Goal: Transaction & Acquisition: Obtain resource

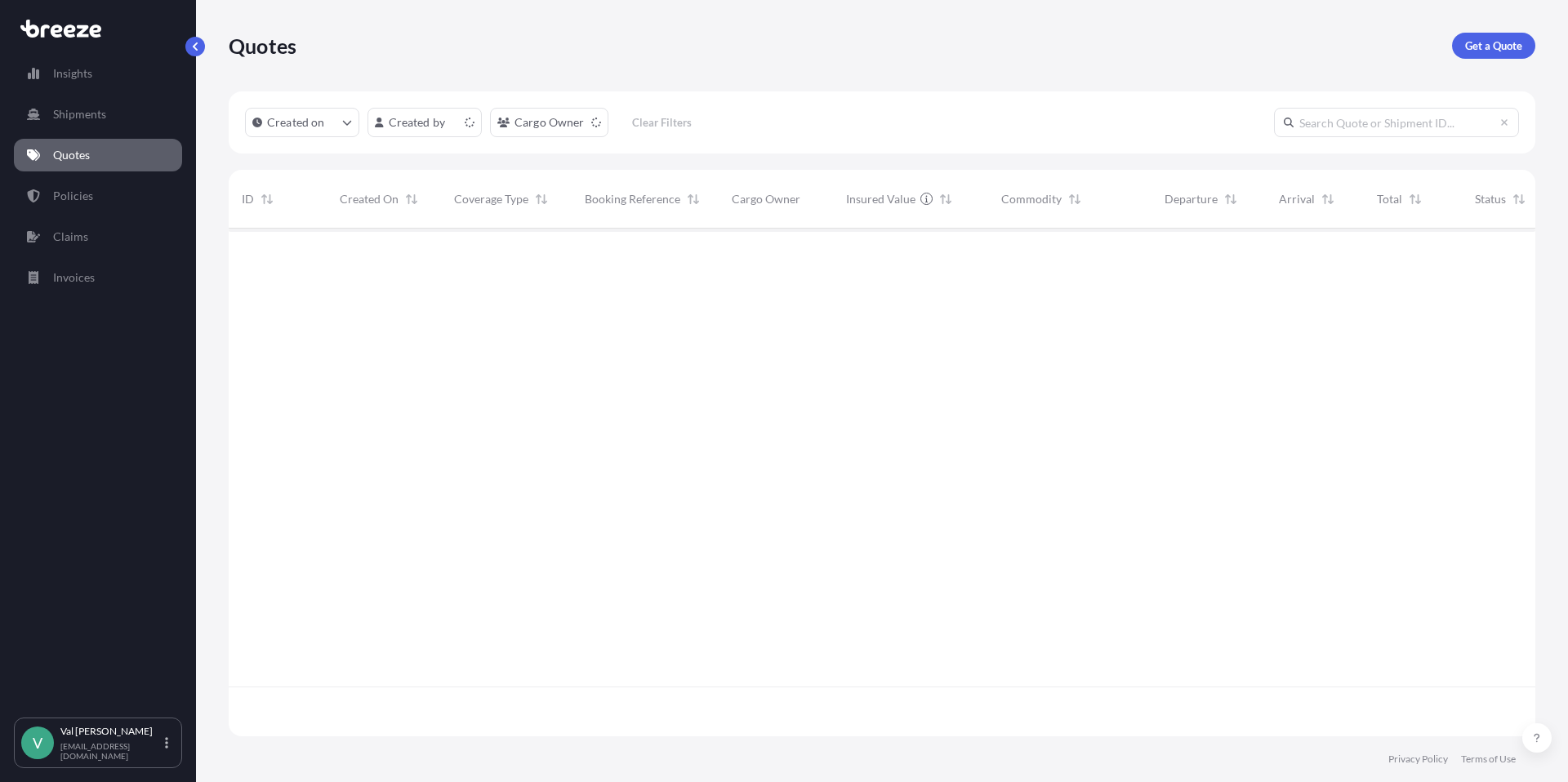
scroll to position [504, 1294]
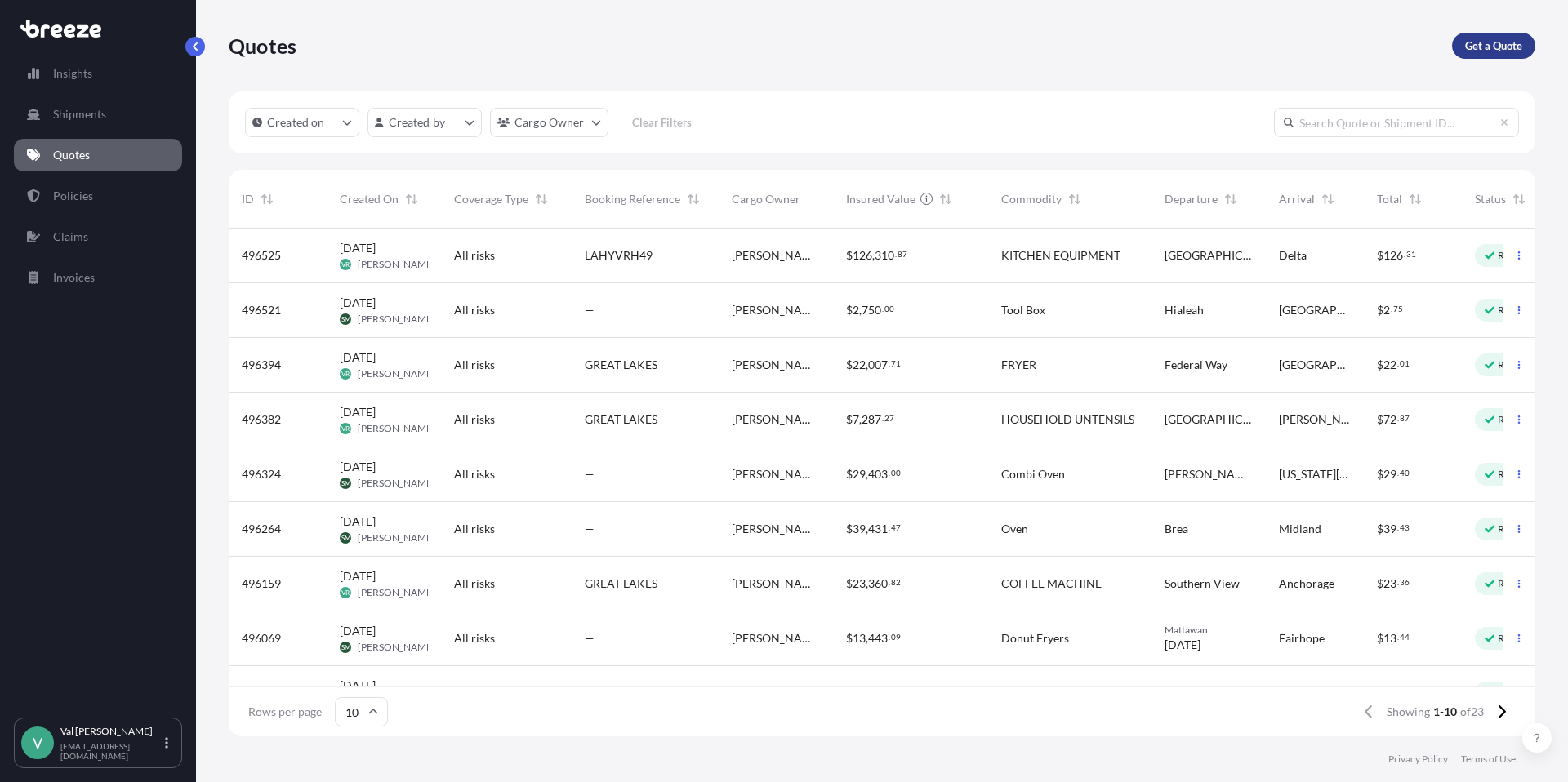
click at [1502, 38] on p "Get a Quote" at bounding box center [1493, 45] width 57 height 16
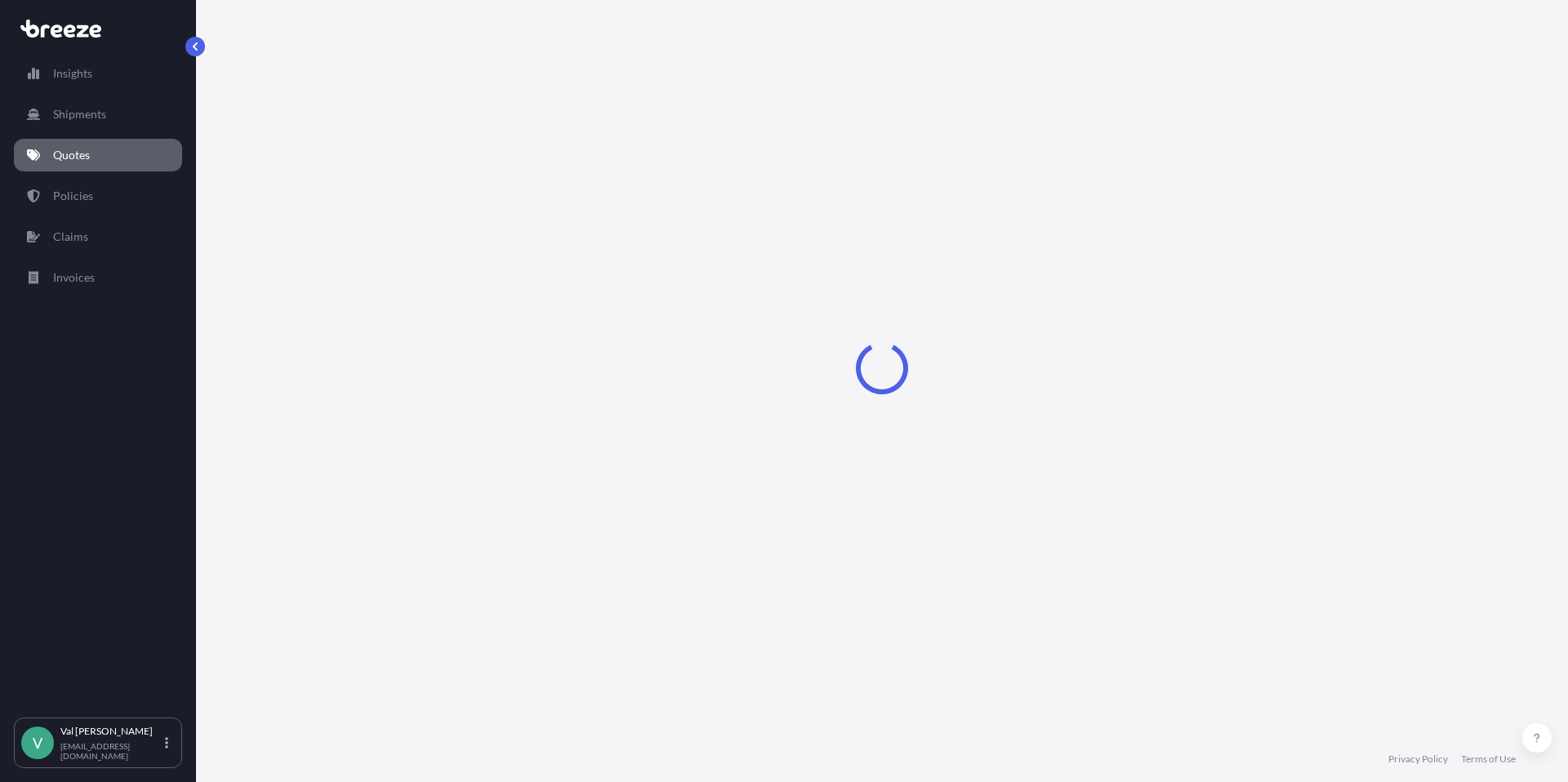
select select "Sea"
select select "1"
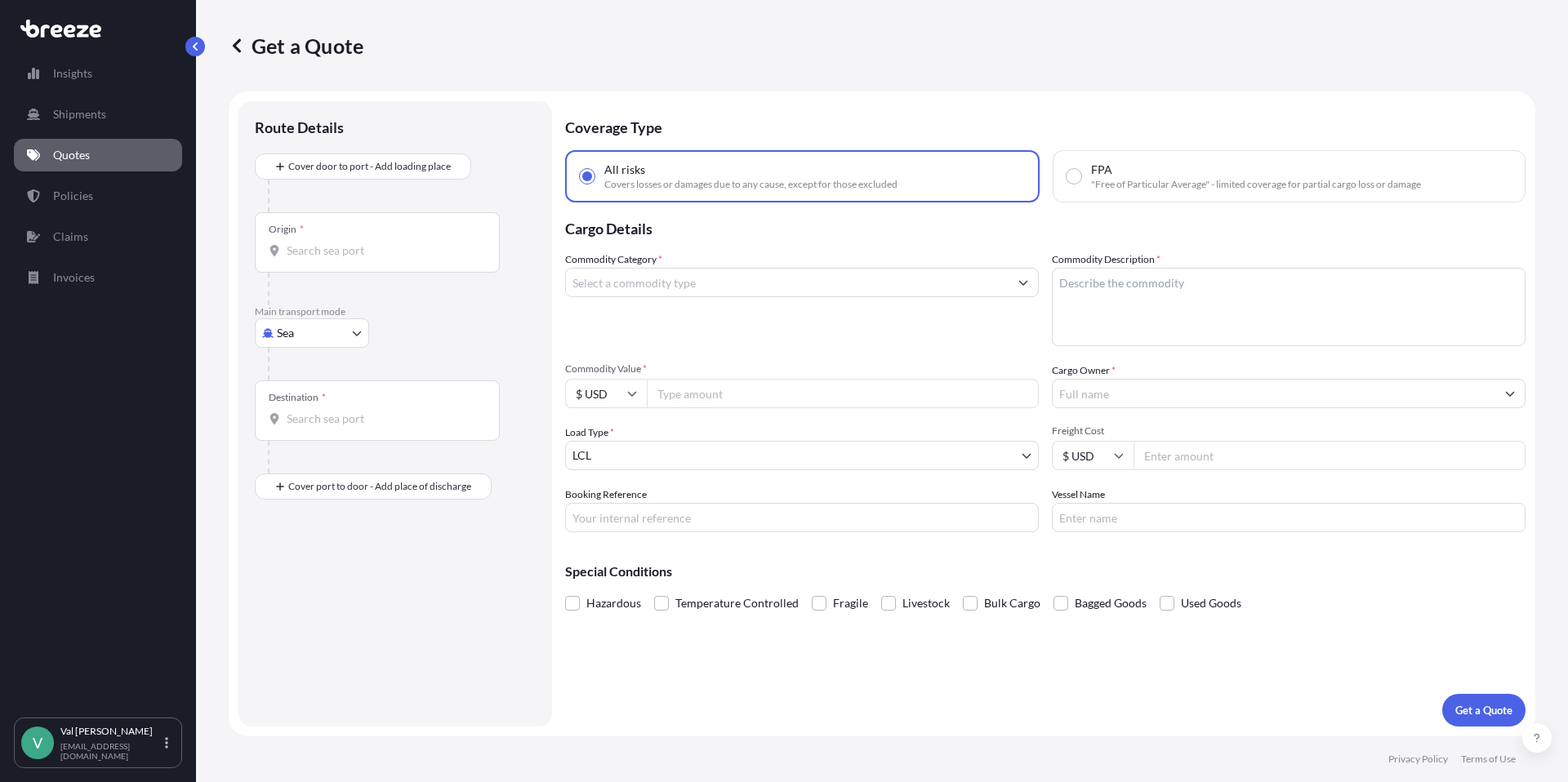
click at [311, 328] on body "Insights Shipments Quotes Policies Claims Invoices V [PERSON_NAME] [PERSON_NAME…" at bounding box center [784, 391] width 1568 height 782
click at [316, 432] on div "Road" at bounding box center [312, 434] width 101 height 29
select select "Road"
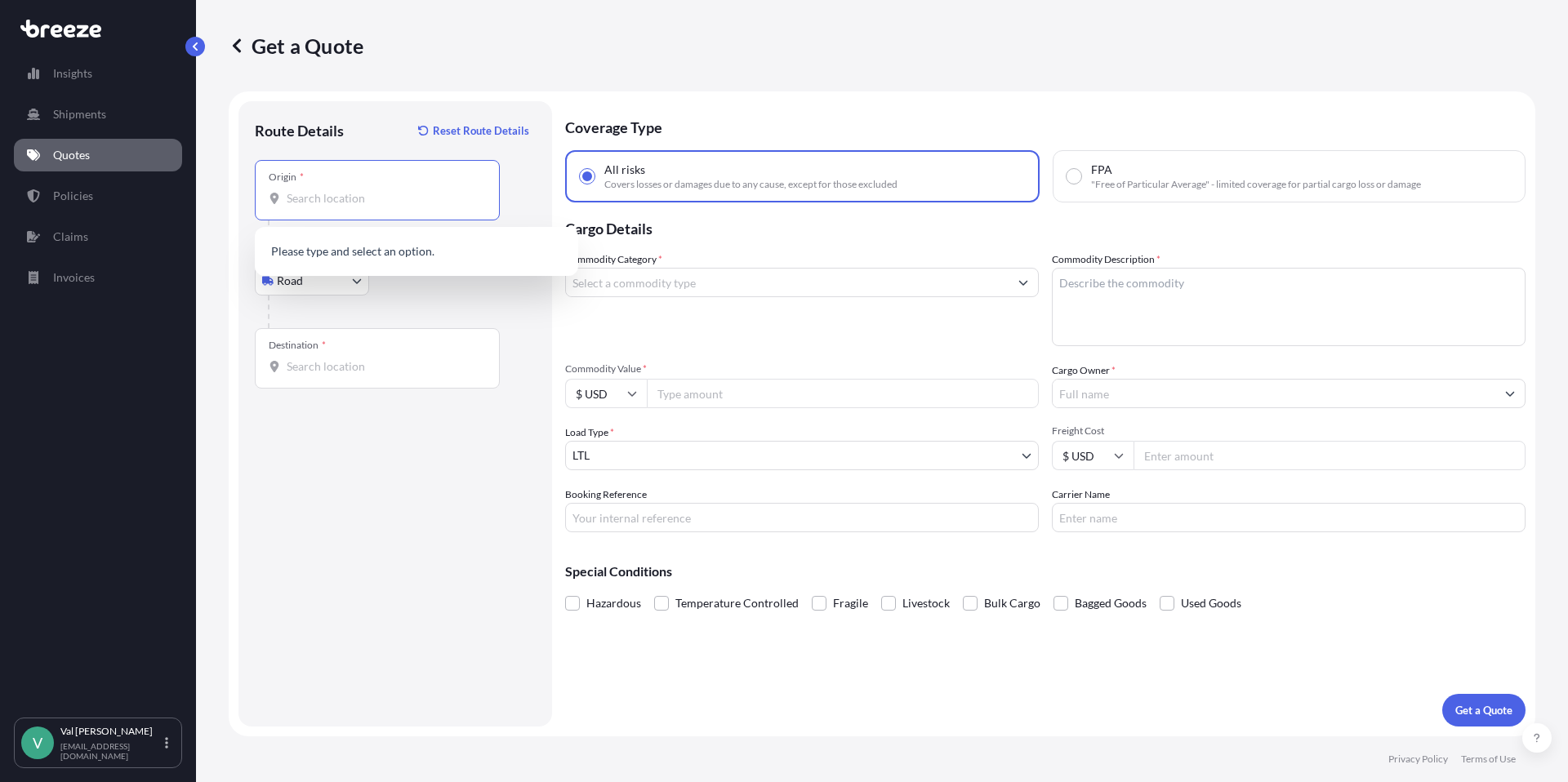
click at [387, 204] on input "Origin *" at bounding box center [382, 198] width 192 height 16
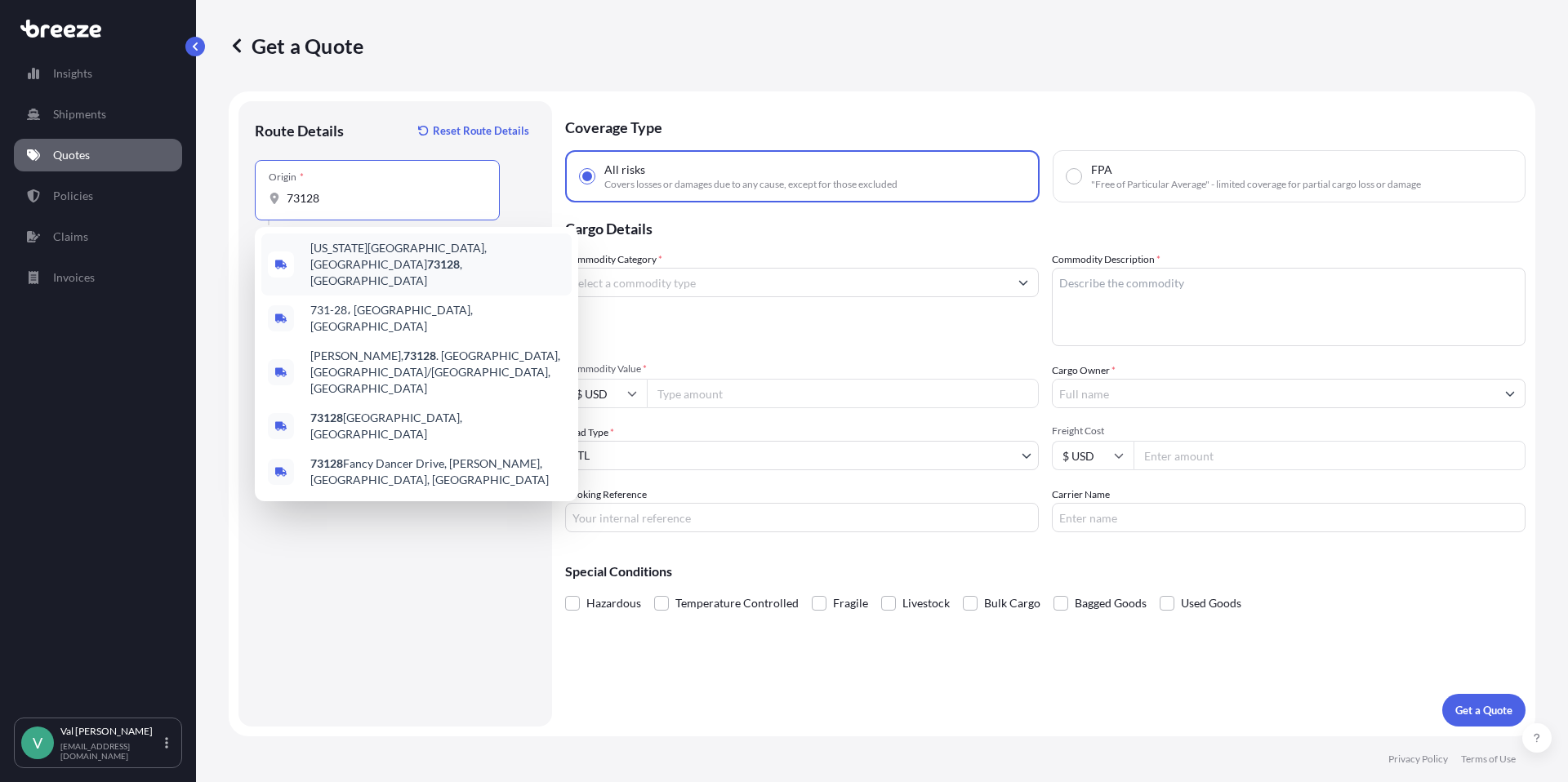
click at [385, 253] on span "[US_STATE][GEOGRAPHIC_DATA] , [GEOGRAPHIC_DATA]" at bounding box center [437, 265] width 254 height 49
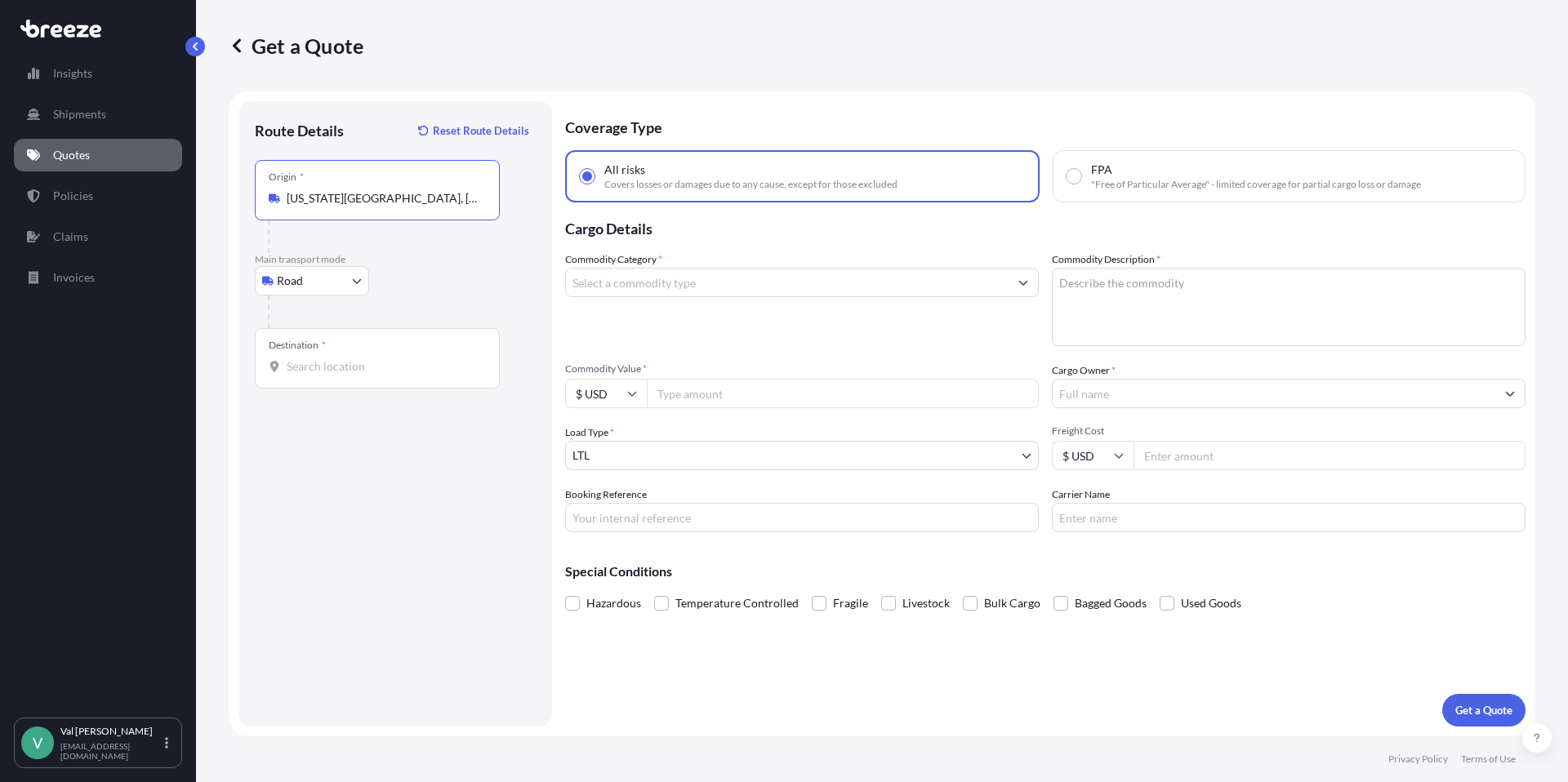
type input "[US_STATE][GEOGRAPHIC_DATA], [GEOGRAPHIC_DATA]"
click at [341, 366] on input "Destination *" at bounding box center [382, 366] width 192 height 16
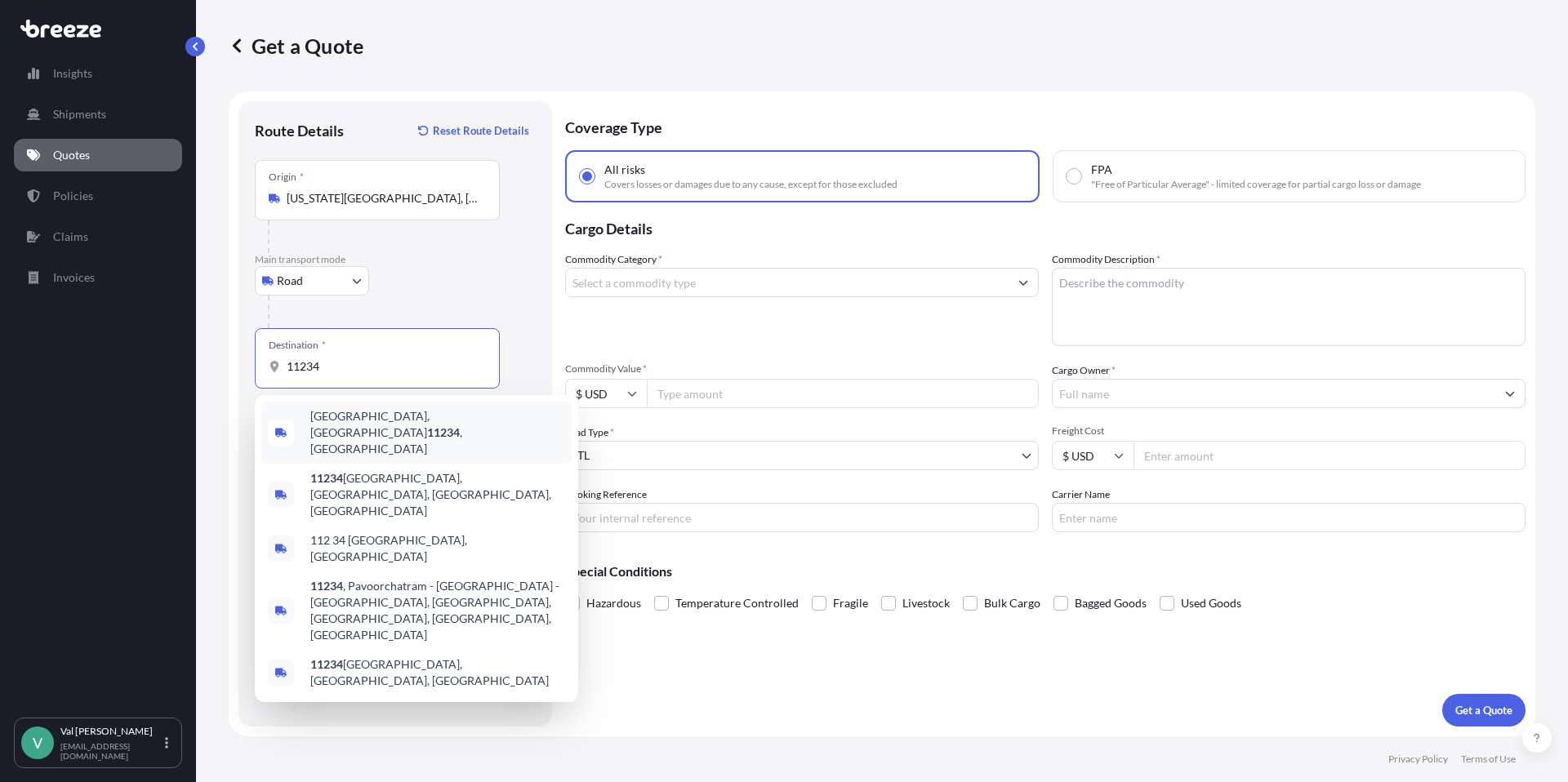
click at [370, 420] on span "[GEOGRAPHIC_DATA] , [GEOGRAPHIC_DATA]" at bounding box center [437, 433] width 254 height 49
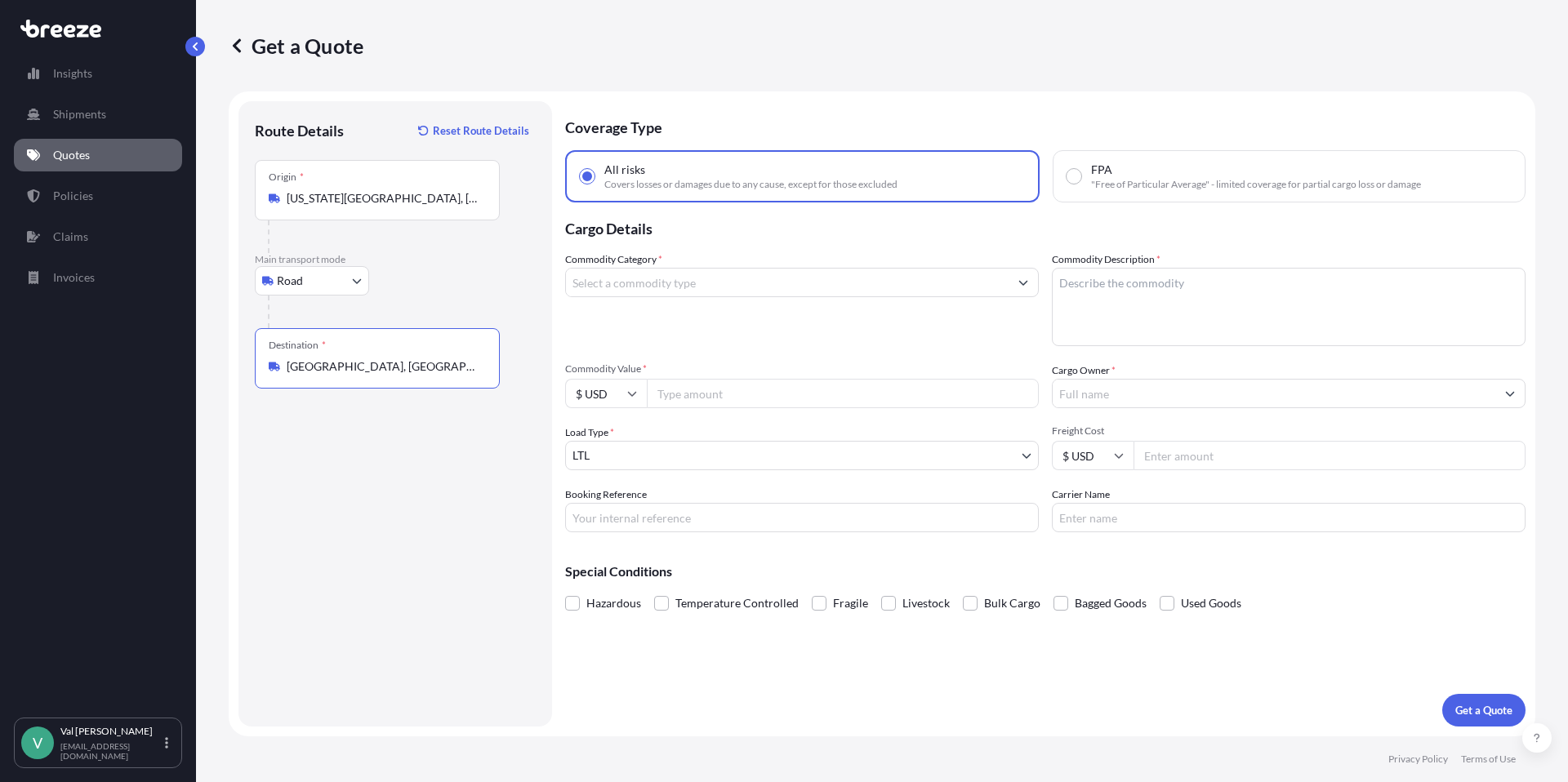
type input "[GEOGRAPHIC_DATA], [GEOGRAPHIC_DATA]"
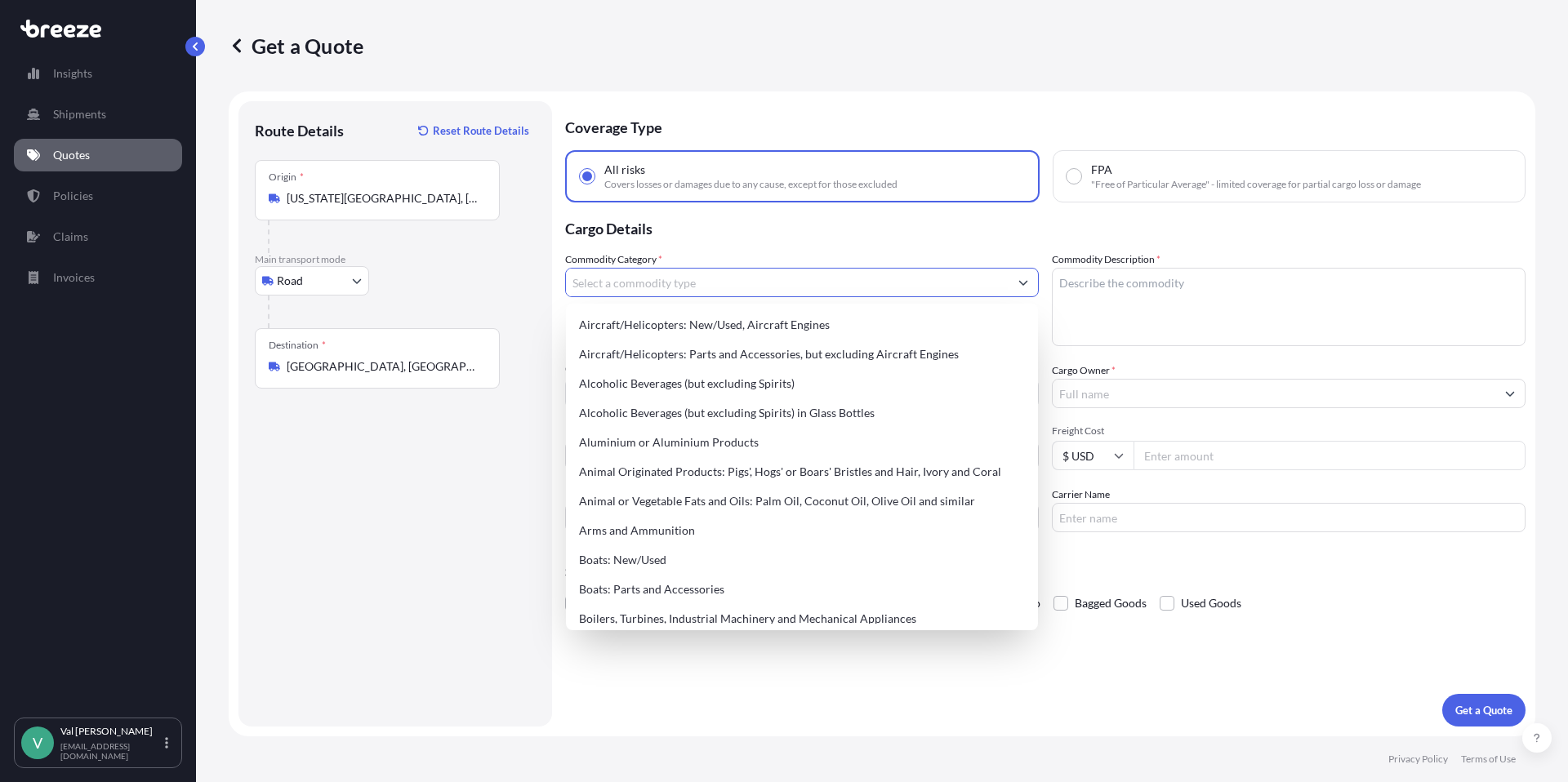
click at [635, 284] on input "Commodity Category *" at bounding box center [787, 282] width 442 height 29
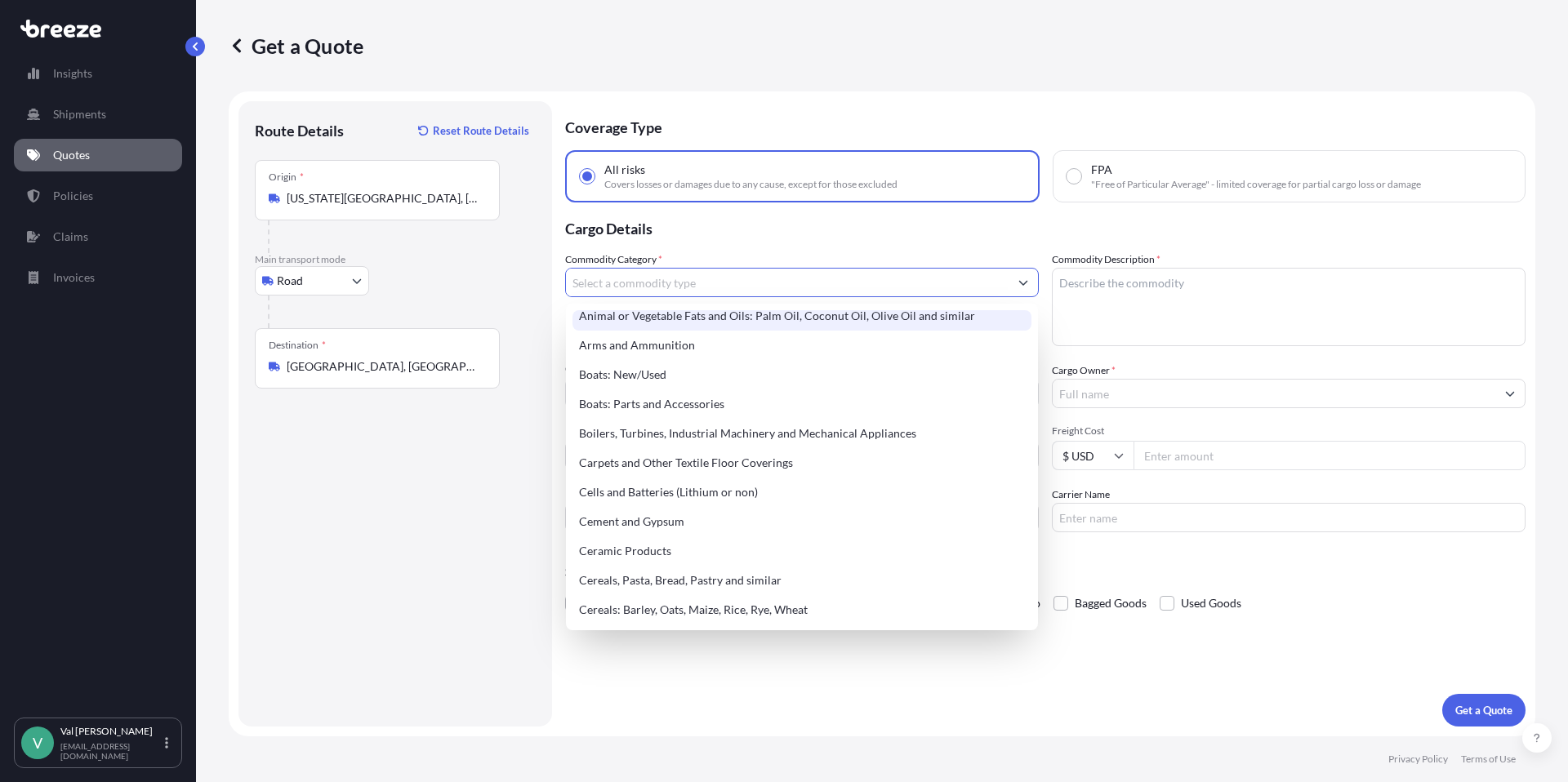
scroll to position [192, 0]
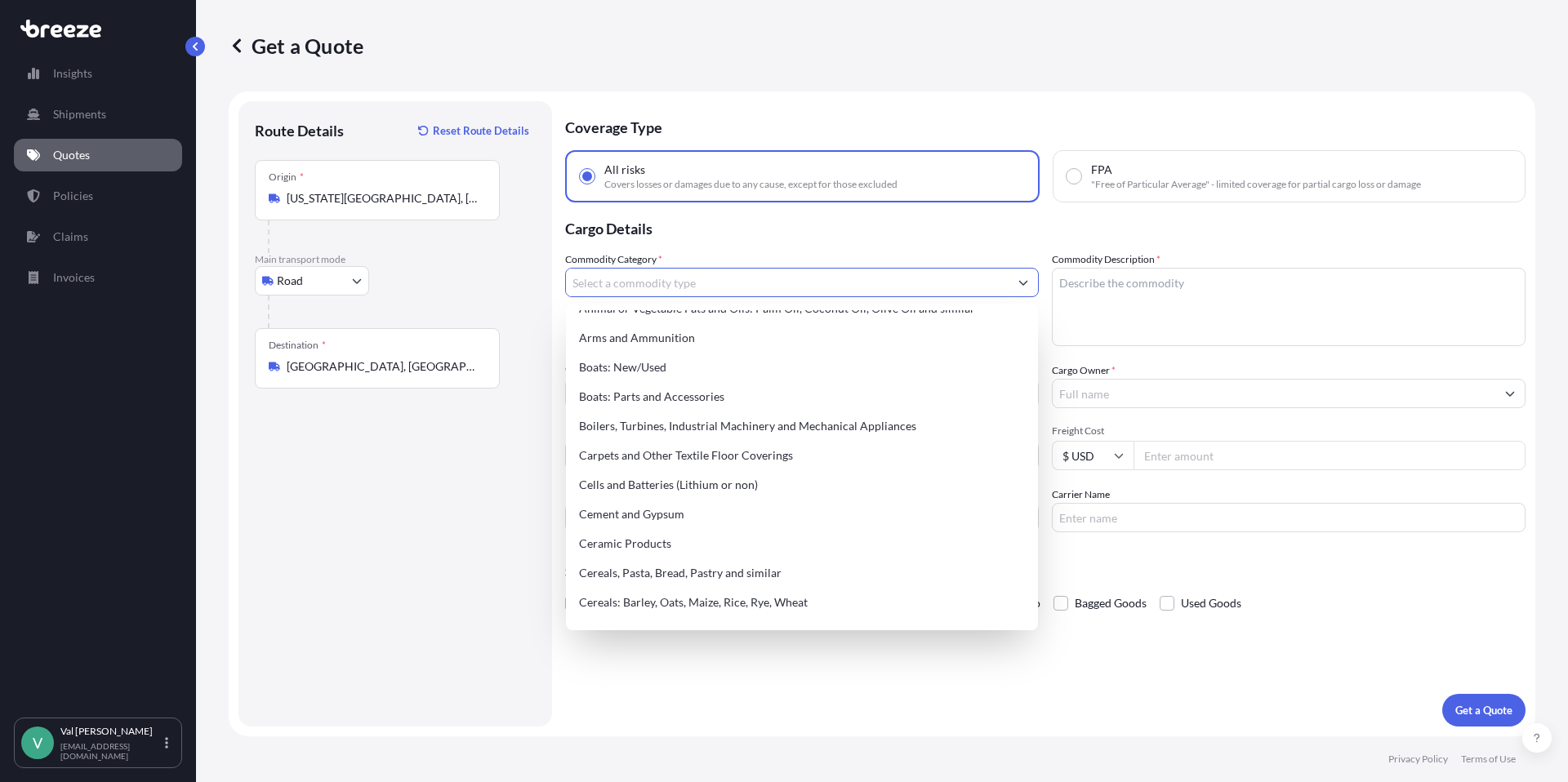
click at [473, 30] on div "Get a Quote" at bounding box center [881, 45] width 1306 height 91
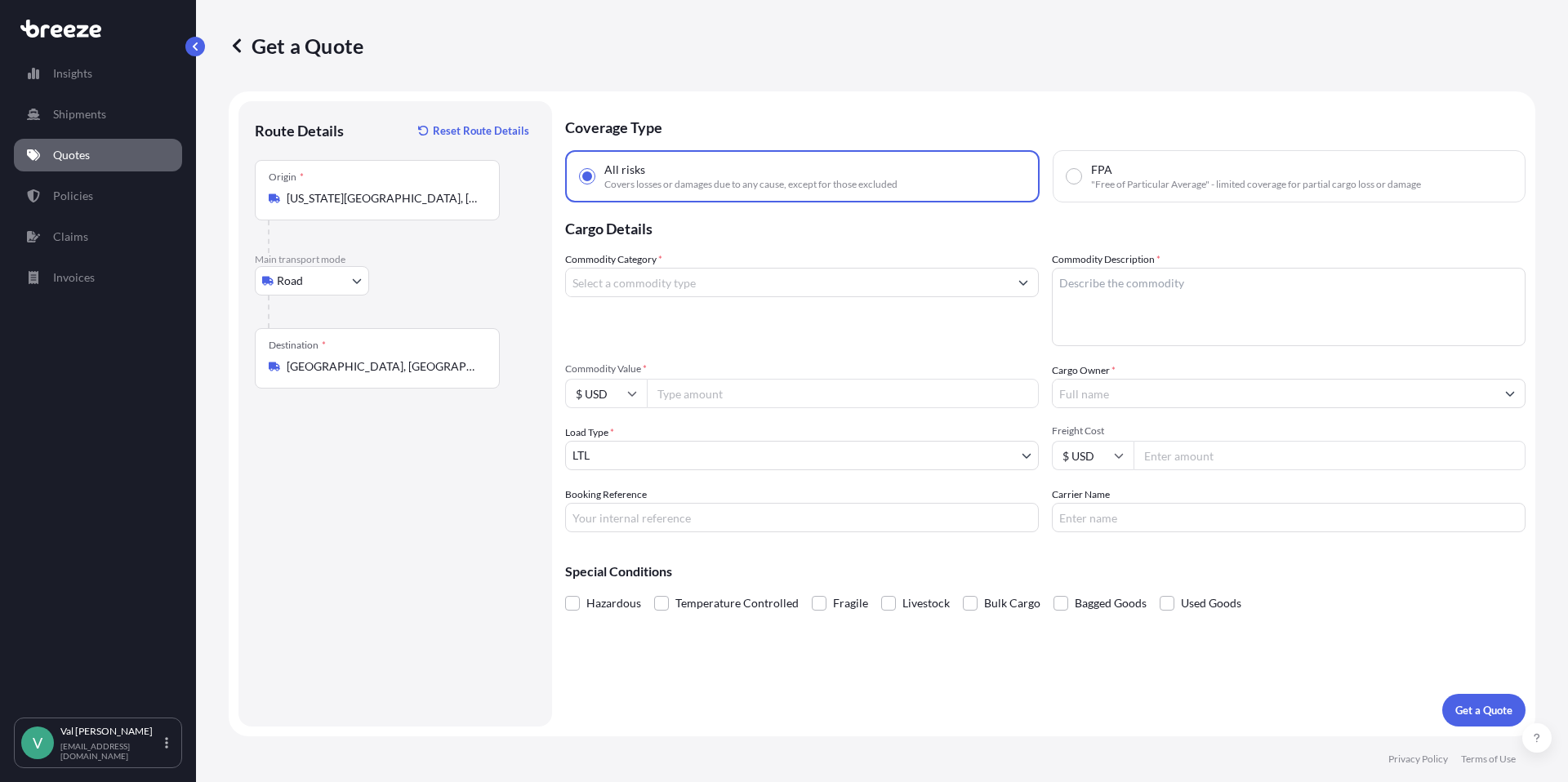
click at [1014, 115] on p "Coverage Type" at bounding box center [1045, 126] width 961 height 49
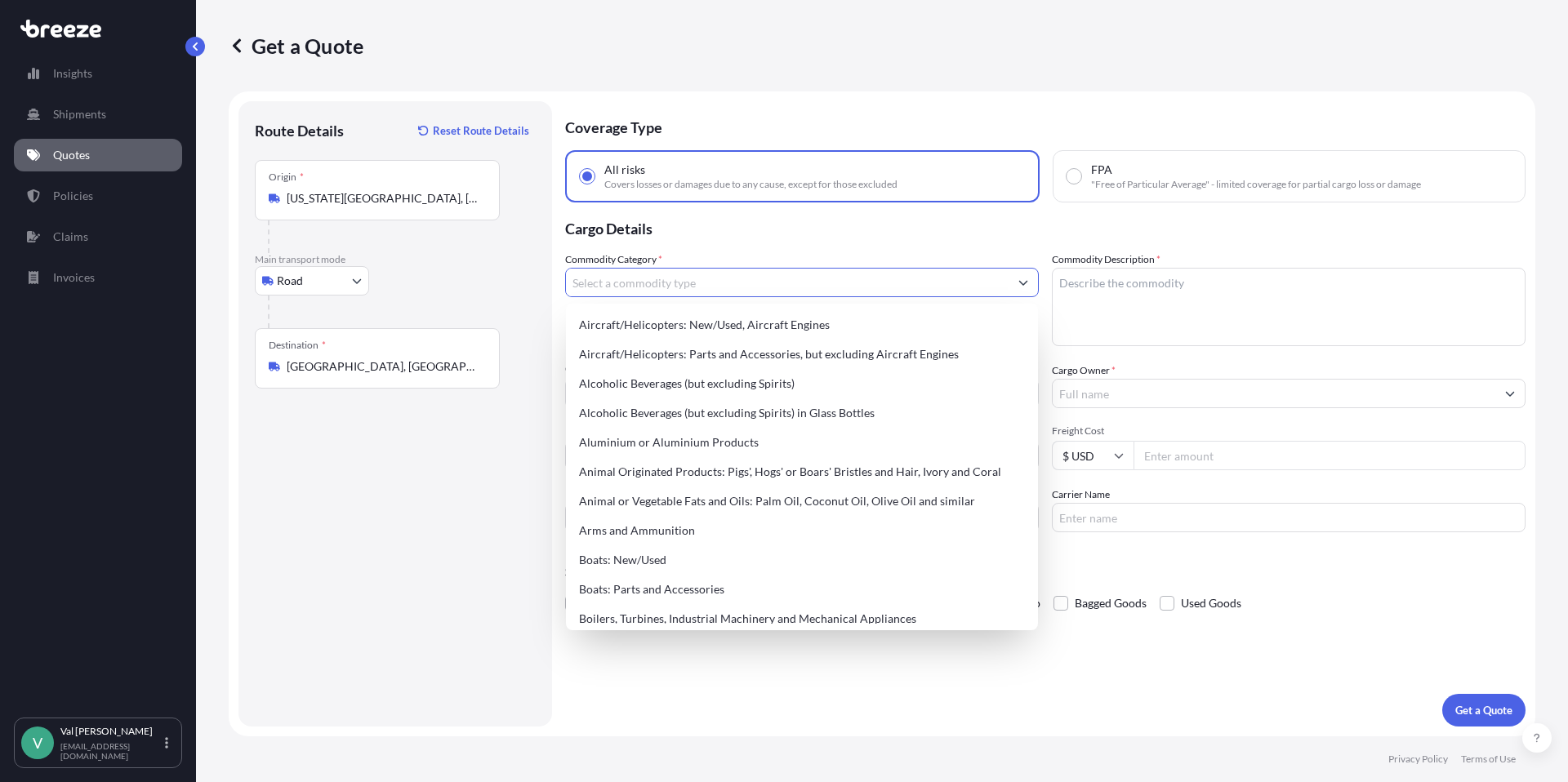
click at [633, 284] on input "Commodity Category *" at bounding box center [787, 282] width 442 height 29
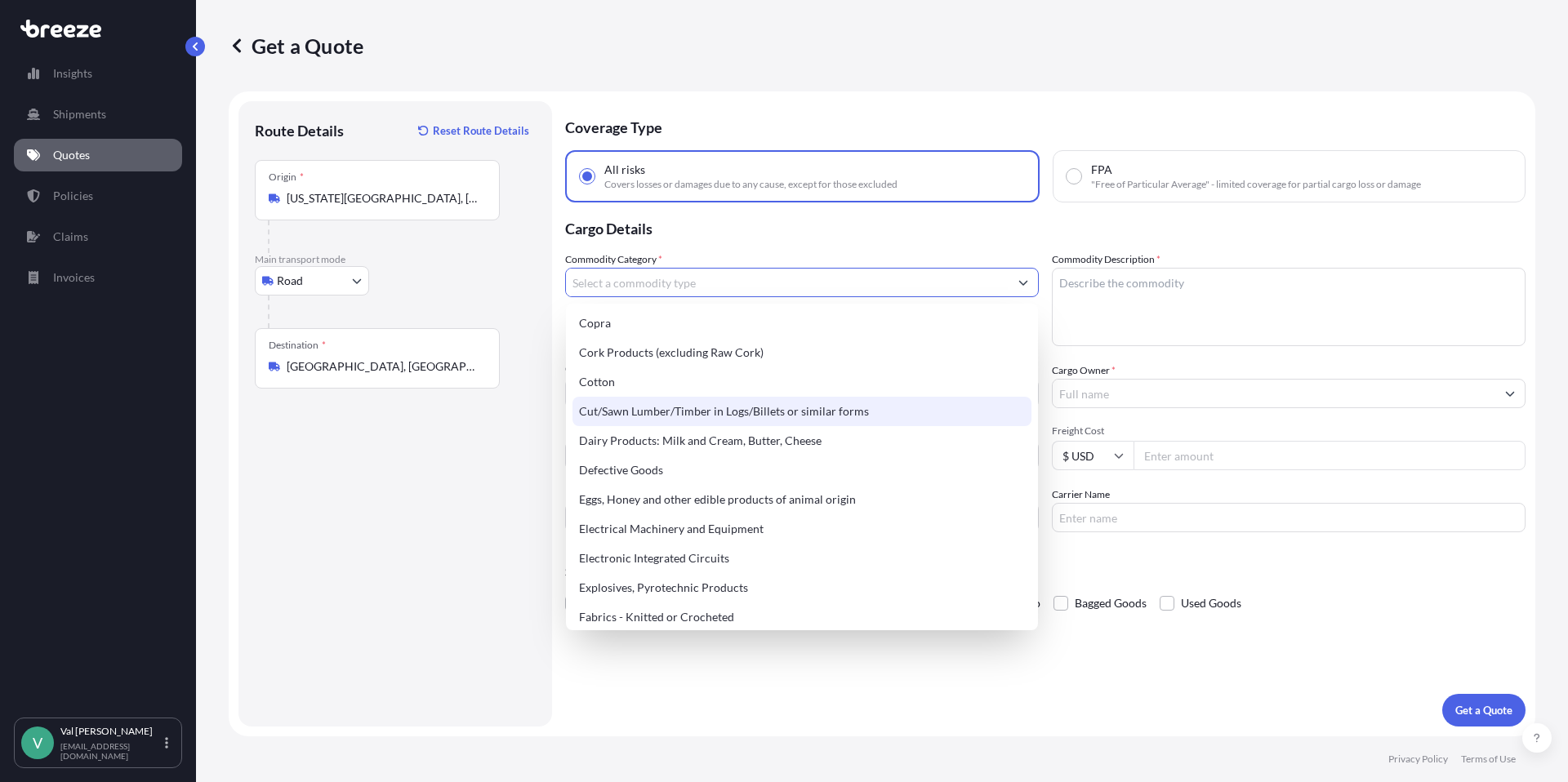
scroll to position [821, 0]
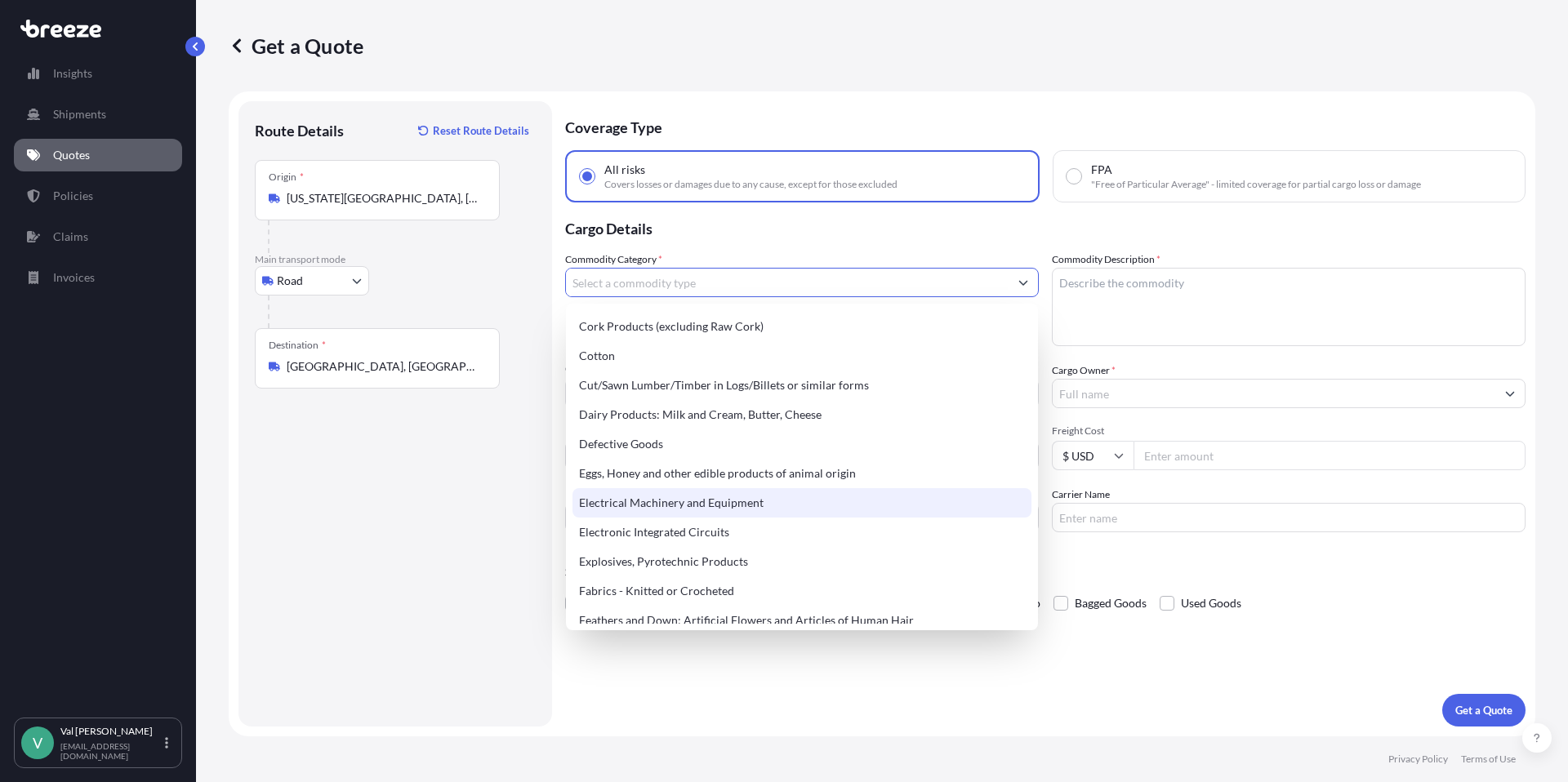
click at [733, 498] on div "Electrical Machinery and Equipment" at bounding box center [802, 502] width 459 height 29
type input "Electrical Machinery and Equipment"
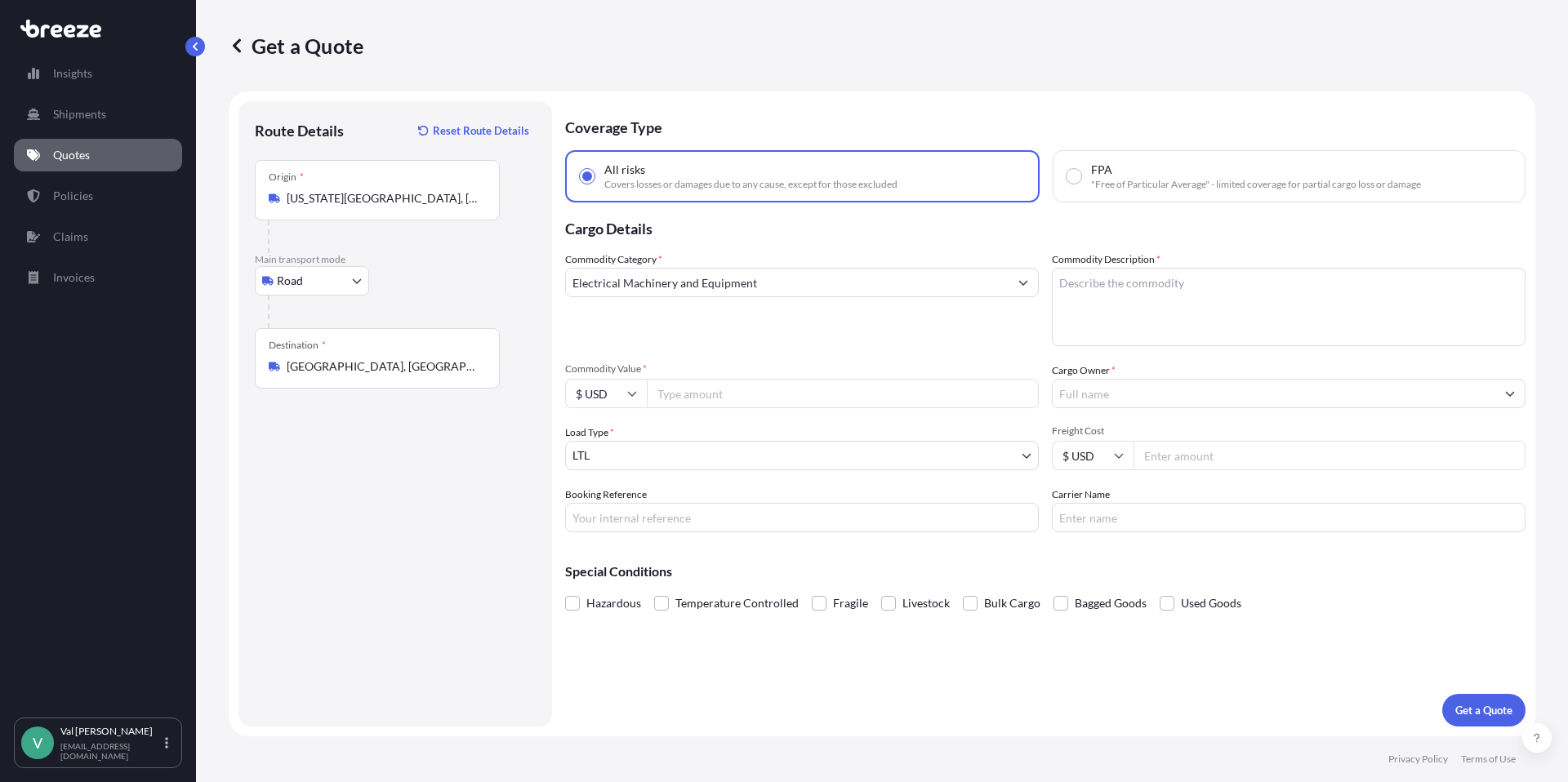
click at [711, 391] on input "Commodity Value *" at bounding box center [842, 392] width 392 height 29
type input "100000"
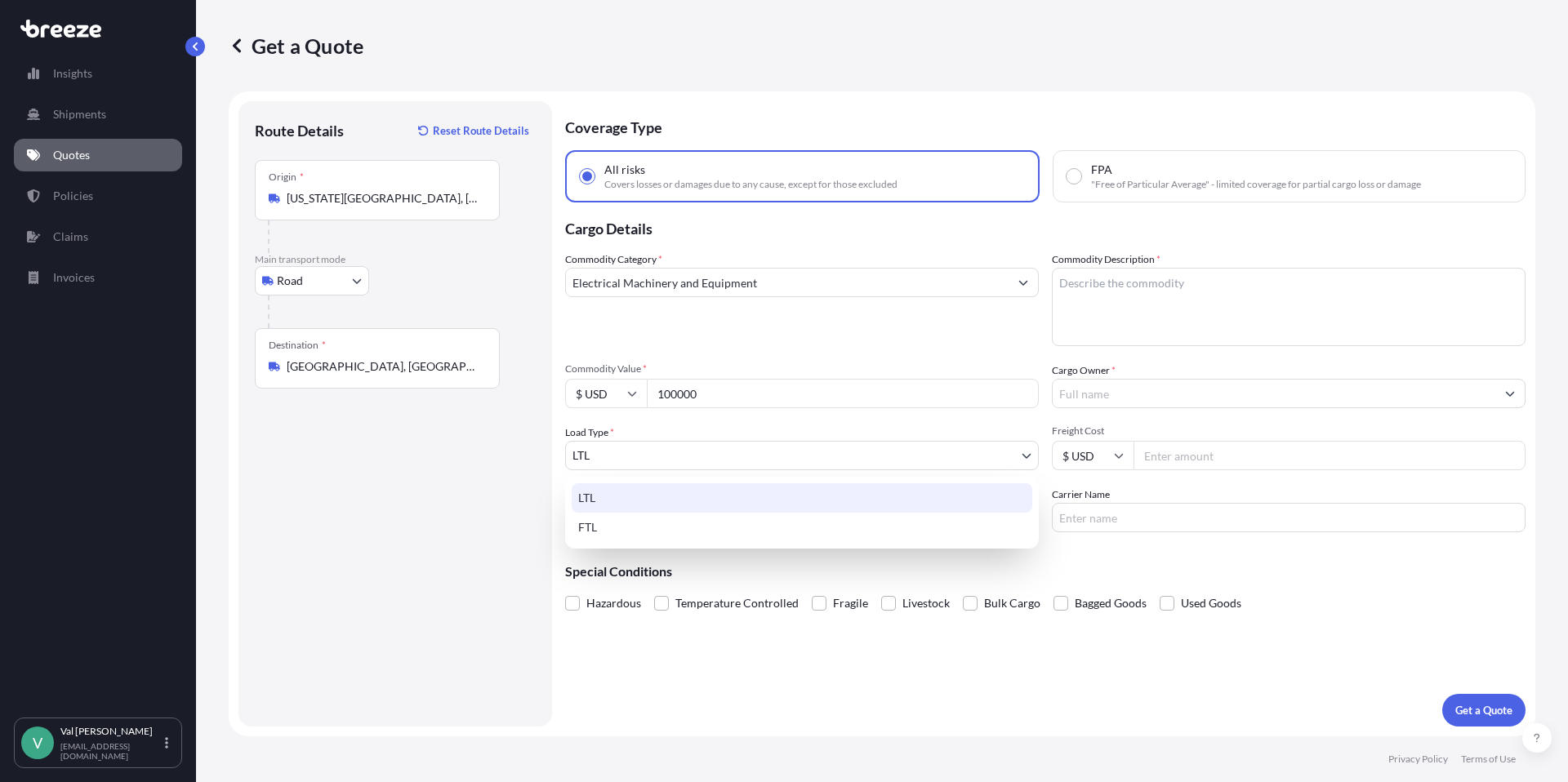
click at [624, 456] on body "Insights Shipments Quotes Policies Claims Invoices V [PERSON_NAME] [PERSON_NAME…" at bounding box center [784, 391] width 1568 height 782
click at [617, 527] on div "FTL" at bounding box center [802, 527] width 460 height 29
select select "2"
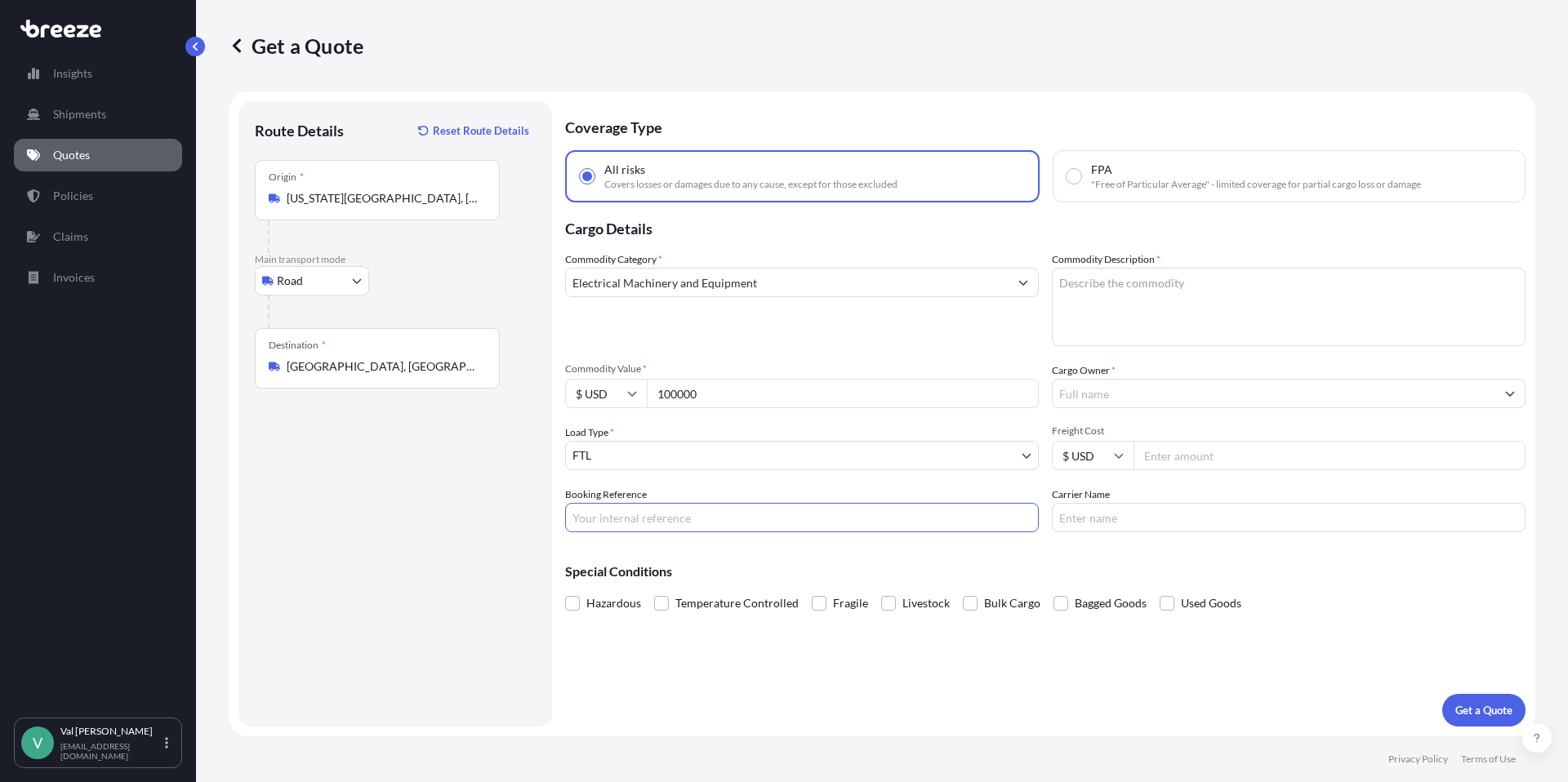
click at [634, 514] on input "Booking Reference" at bounding box center [802, 517] width 473 height 29
type input "25-5010-MS"
click at [1106, 290] on textarea "Commodity Description *" at bounding box center [1288, 306] width 473 height 78
type textarea "KITCHEN EQUIPMENT"
click at [1113, 398] on input "Cargo Owner *" at bounding box center [1273, 392] width 442 height 29
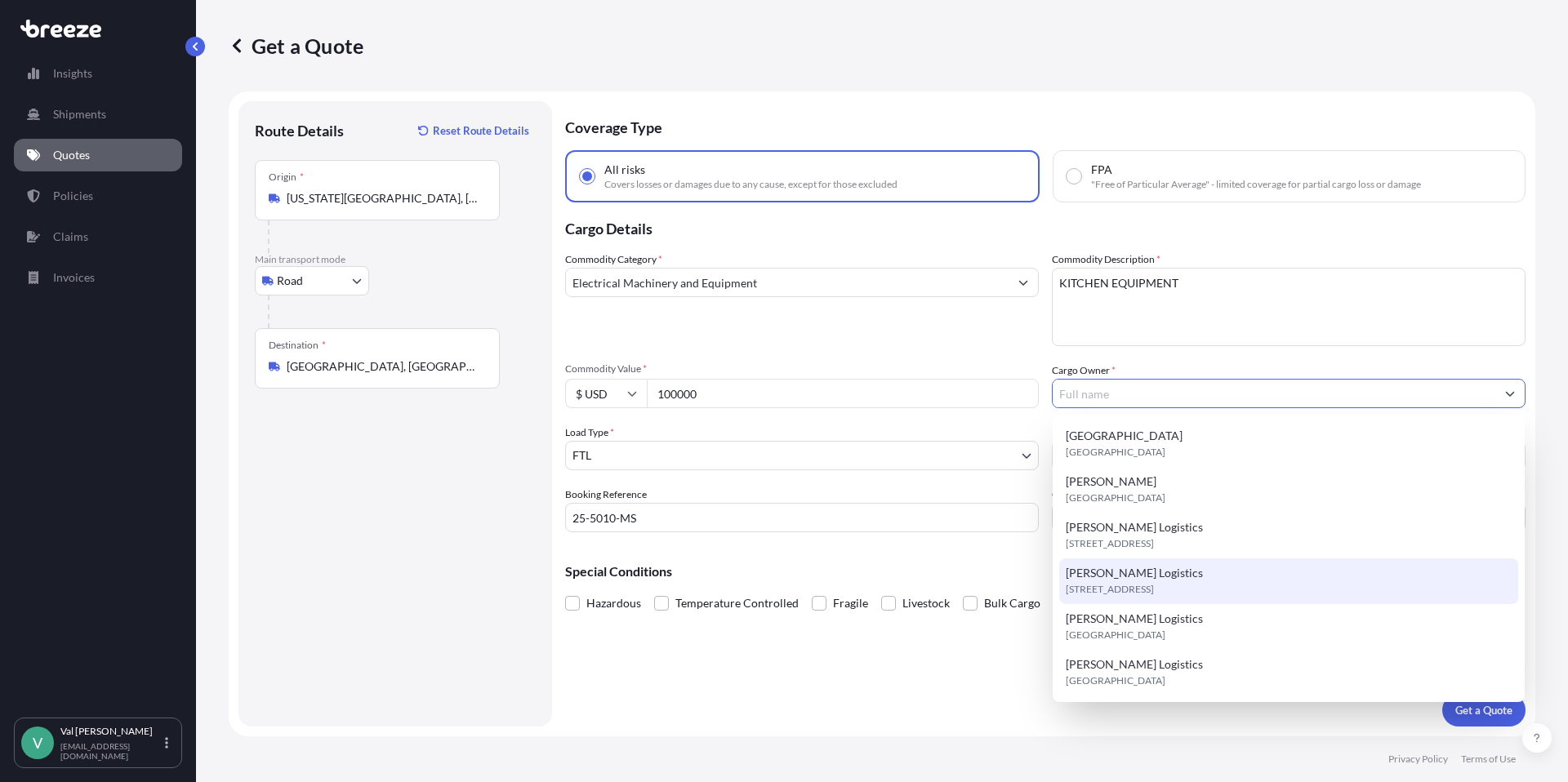
click at [1121, 573] on span "[PERSON_NAME] Logistics" at bounding box center [1134, 573] width 137 height 16
type input "[PERSON_NAME] Logistics"
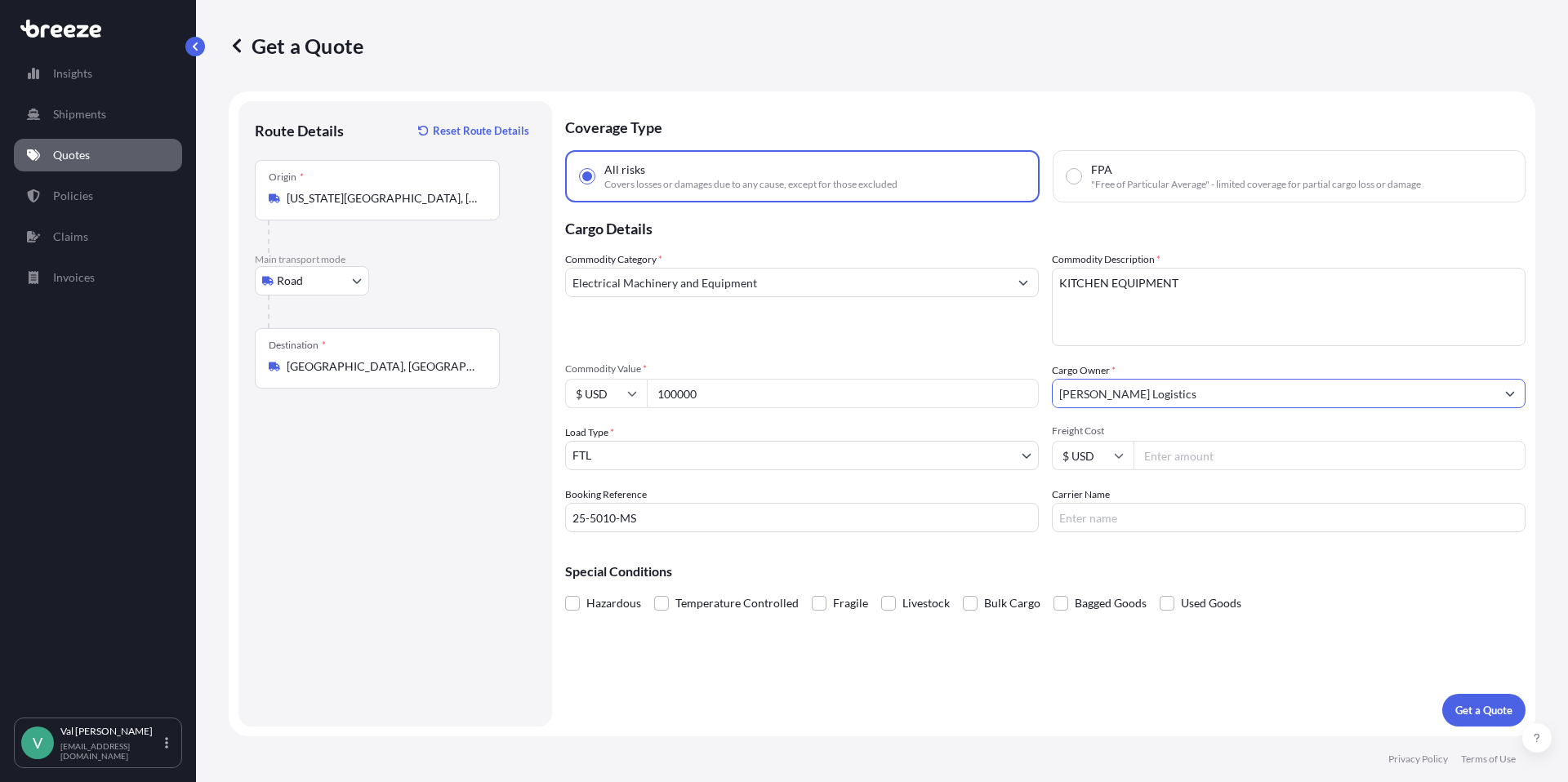
click at [1175, 452] on input "Freight Cost" at bounding box center [1329, 455] width 392 height 29
type input "3755"
click at [1169, 516] on input "Carrier Name" at bounding box center [1288, 517] width 473 height 29
type input "ATS"
click at [1480, 707] on p "Get a Quote" at bounding box center [1483, 710] width 57 height 16
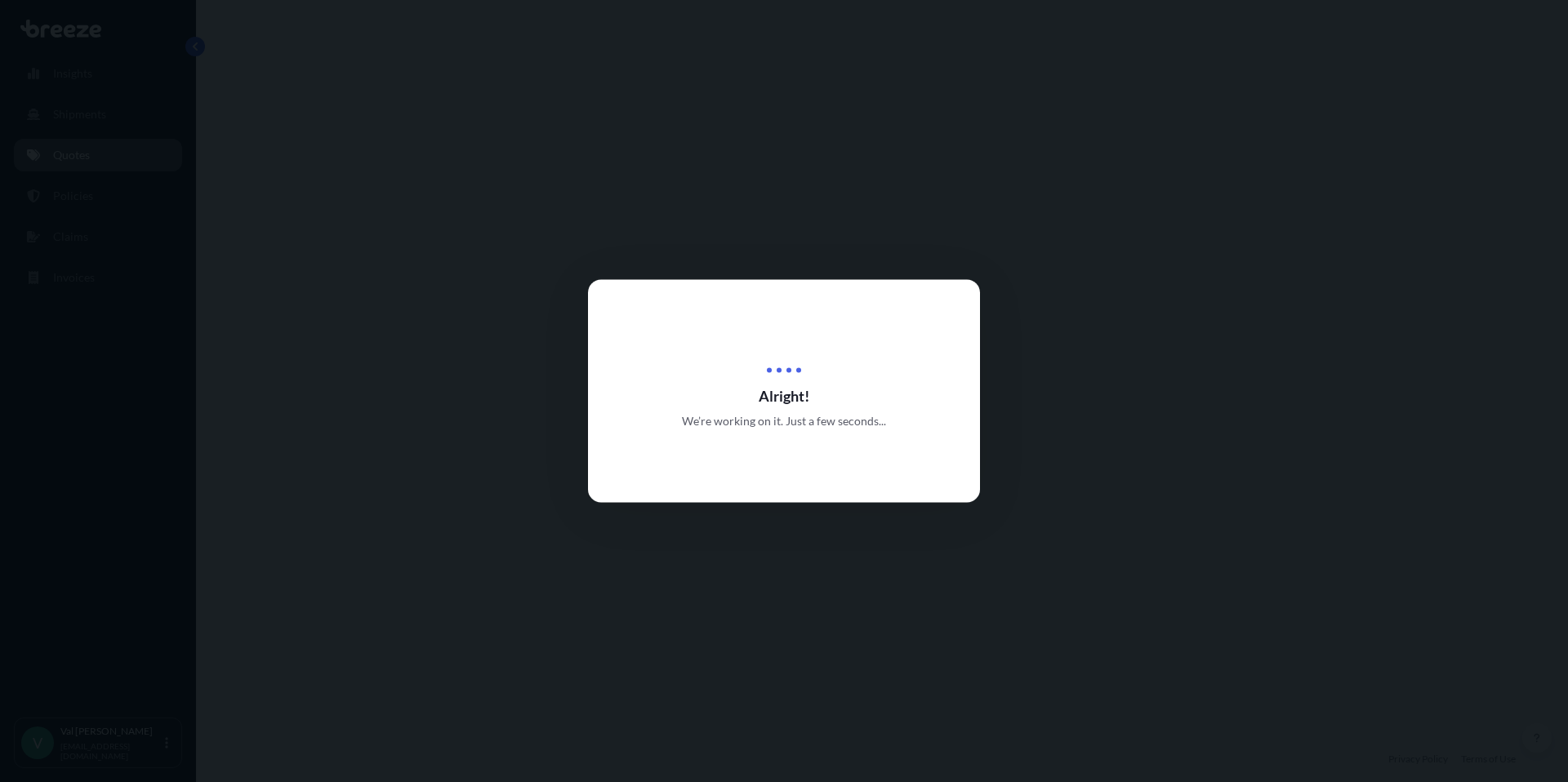
select select "Road"
select select "2"
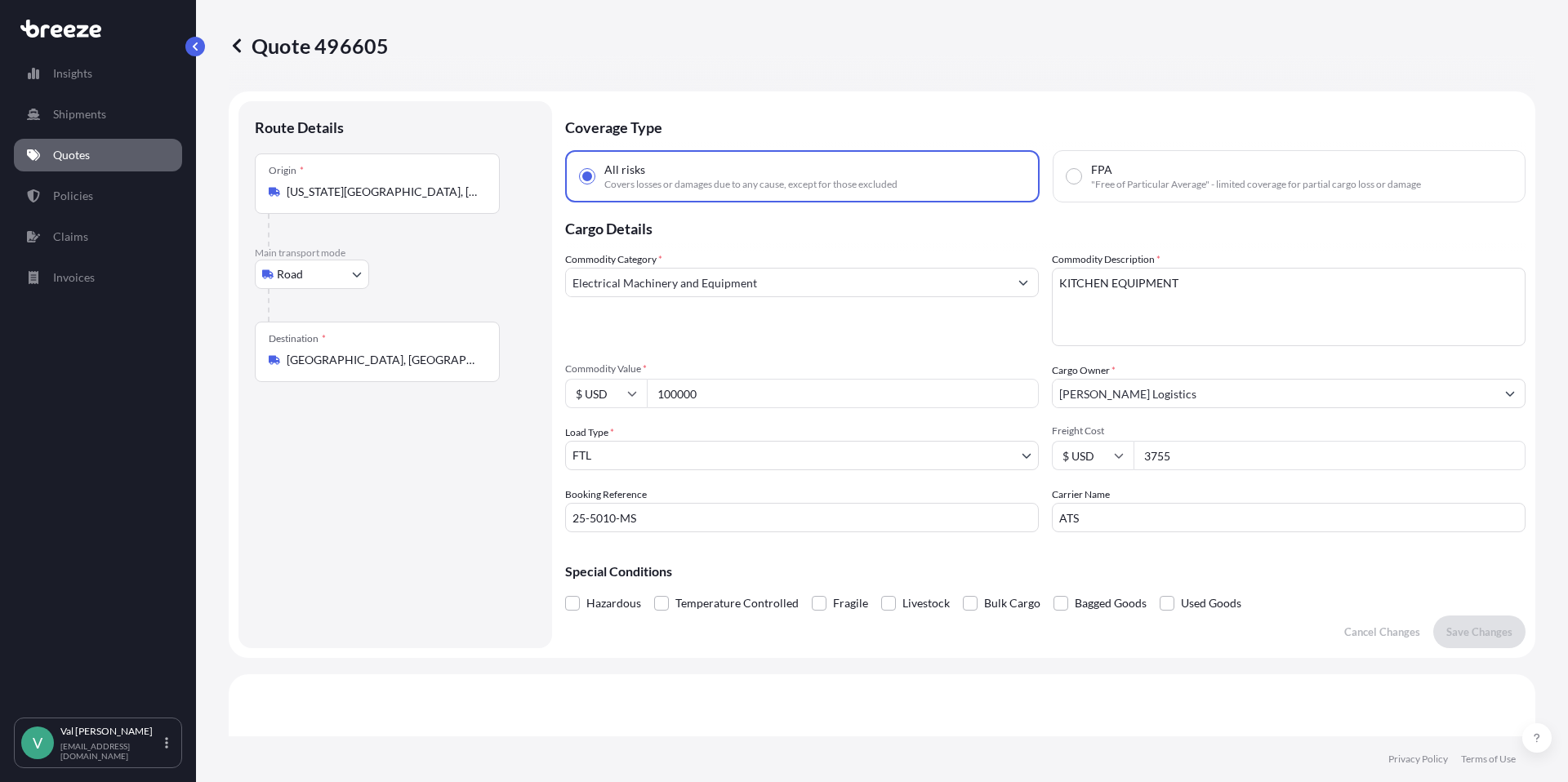
click at [798, 325] on div "Commodity Category * Electrical Machinery and Equipment" at bounding box center [802, 299] width 473 height 95
click at [658, 396] on input "100000" at bounding box center [842, 392] width 392 height 29
type input "200000"
click at [1468, 626] on p "Save Changes" at bounding box center [1479, 631] width 66 height 16
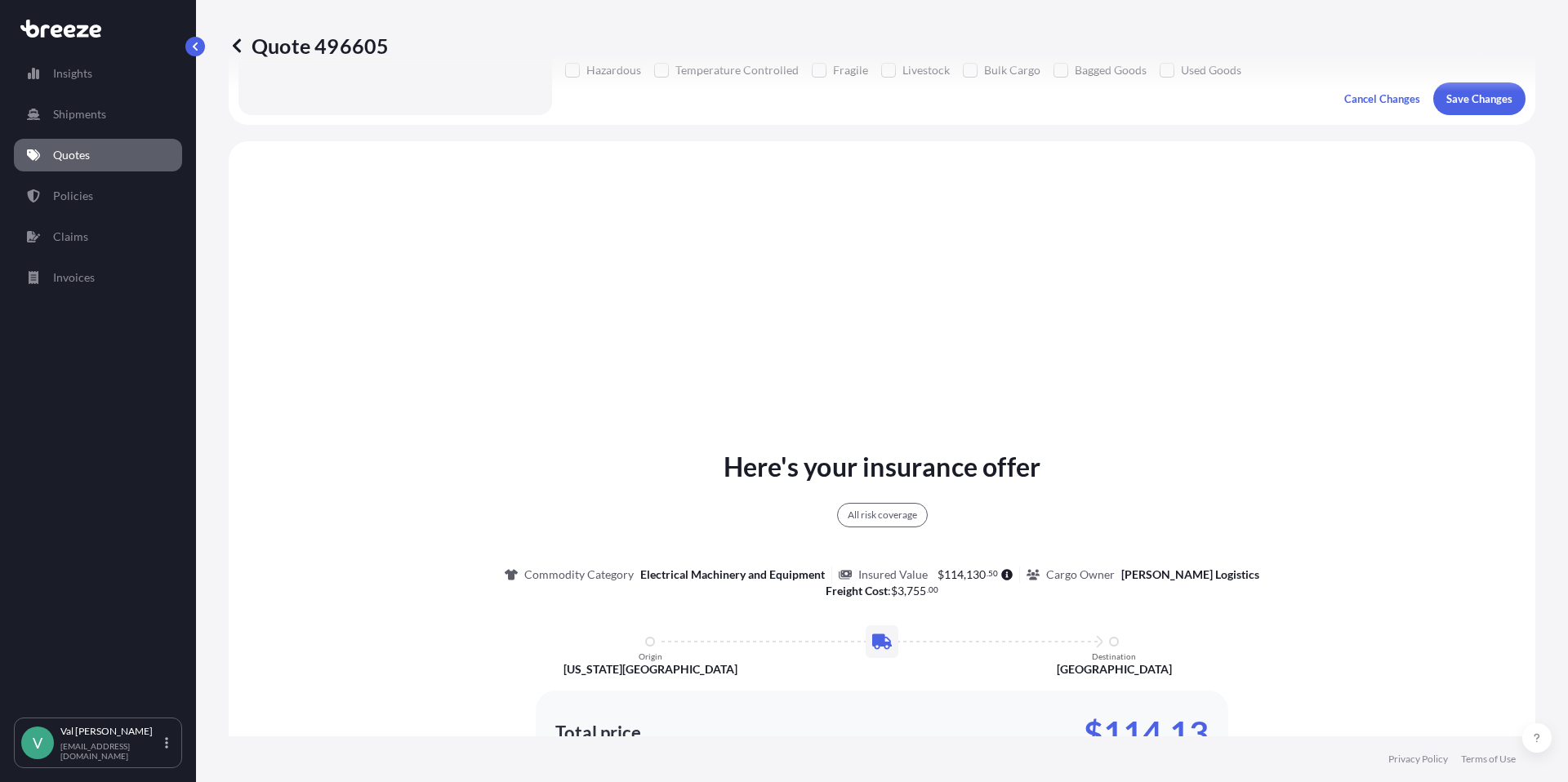
scroll to position [592, 0]
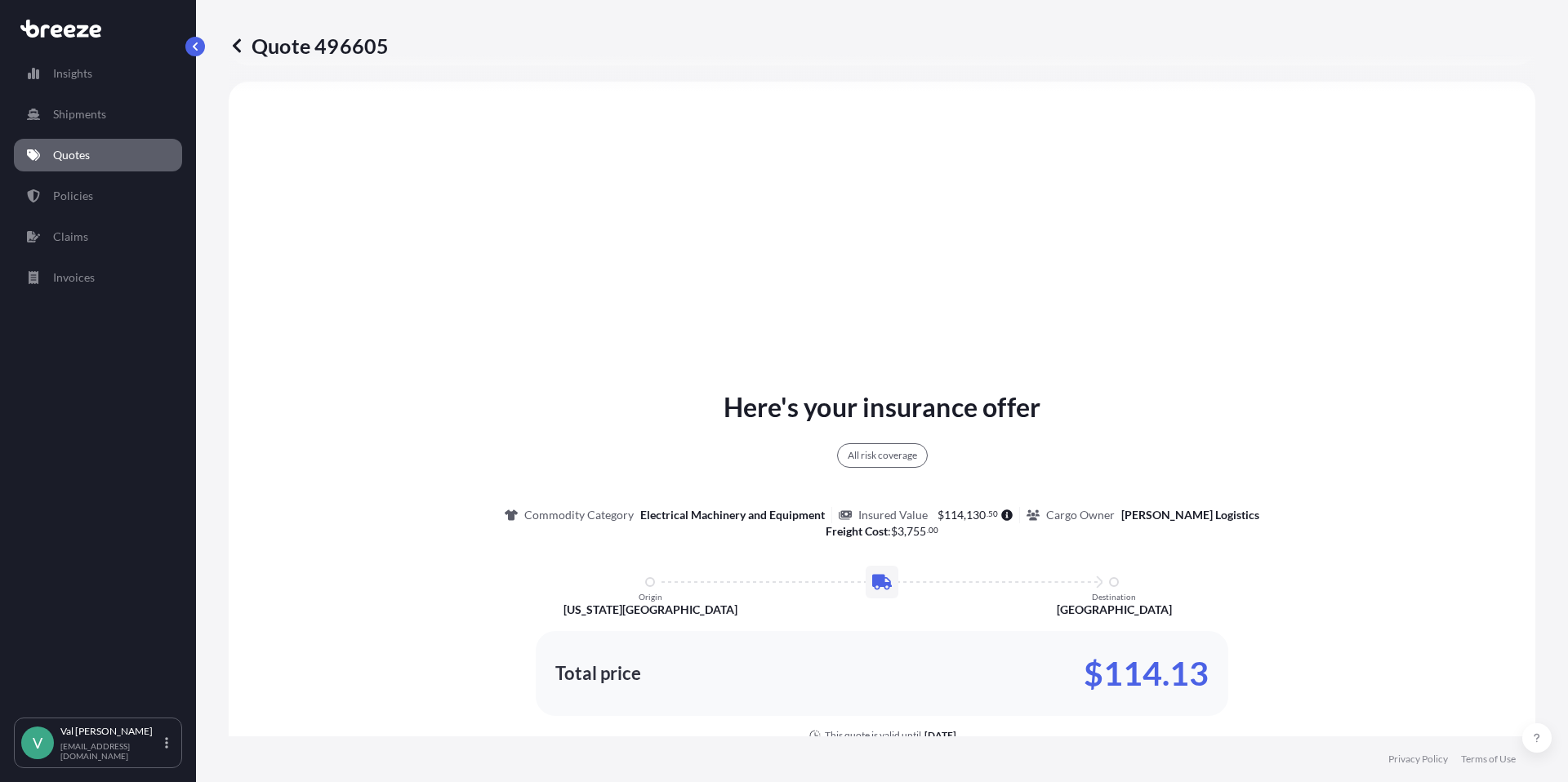
select select "Road"
select select "2"
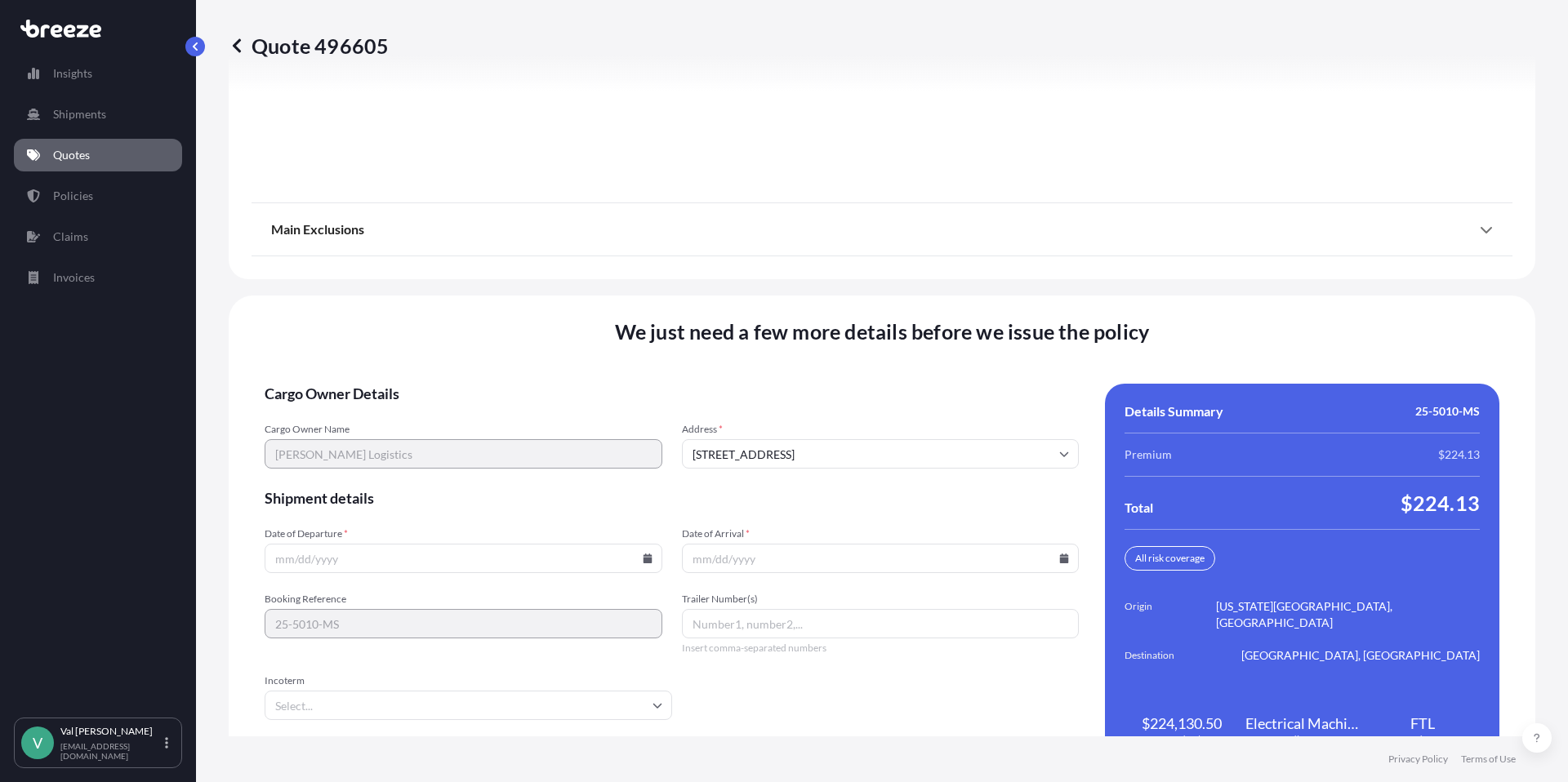
scroll to position [2068, 0]
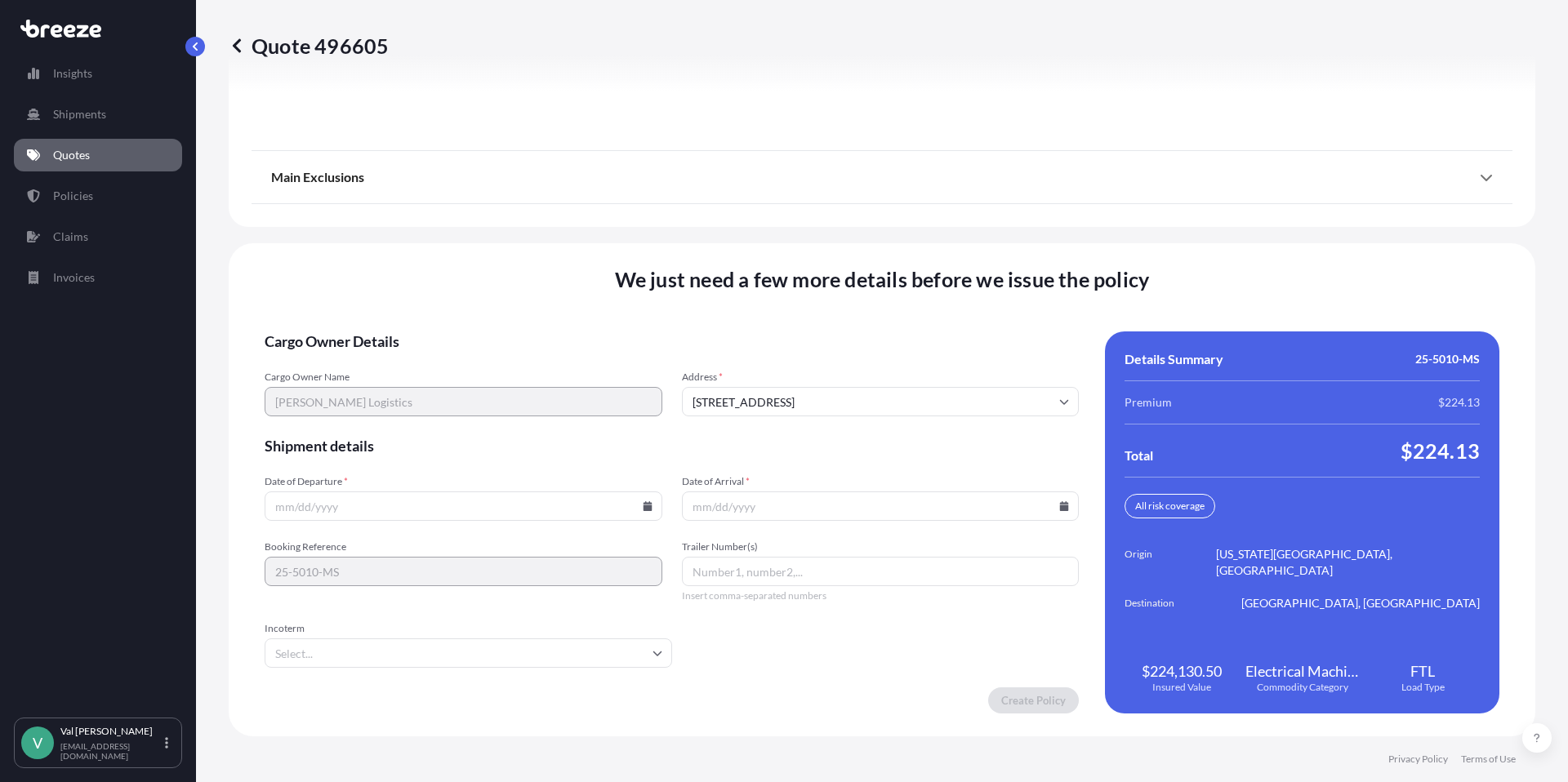
click at [642, 507] on icon at bounding box center [647, 506] width 9 height 9
click at [384, 358] on button "12" at bounding box center [386, 360] width 26 height 26
type input "[DATE]"
click at [1060, 504] on icon at bounding box center [1065, 506] width 9 height 9
click at [875, 359] on button "14" at bounding box center [874, 360] width 26 height 26
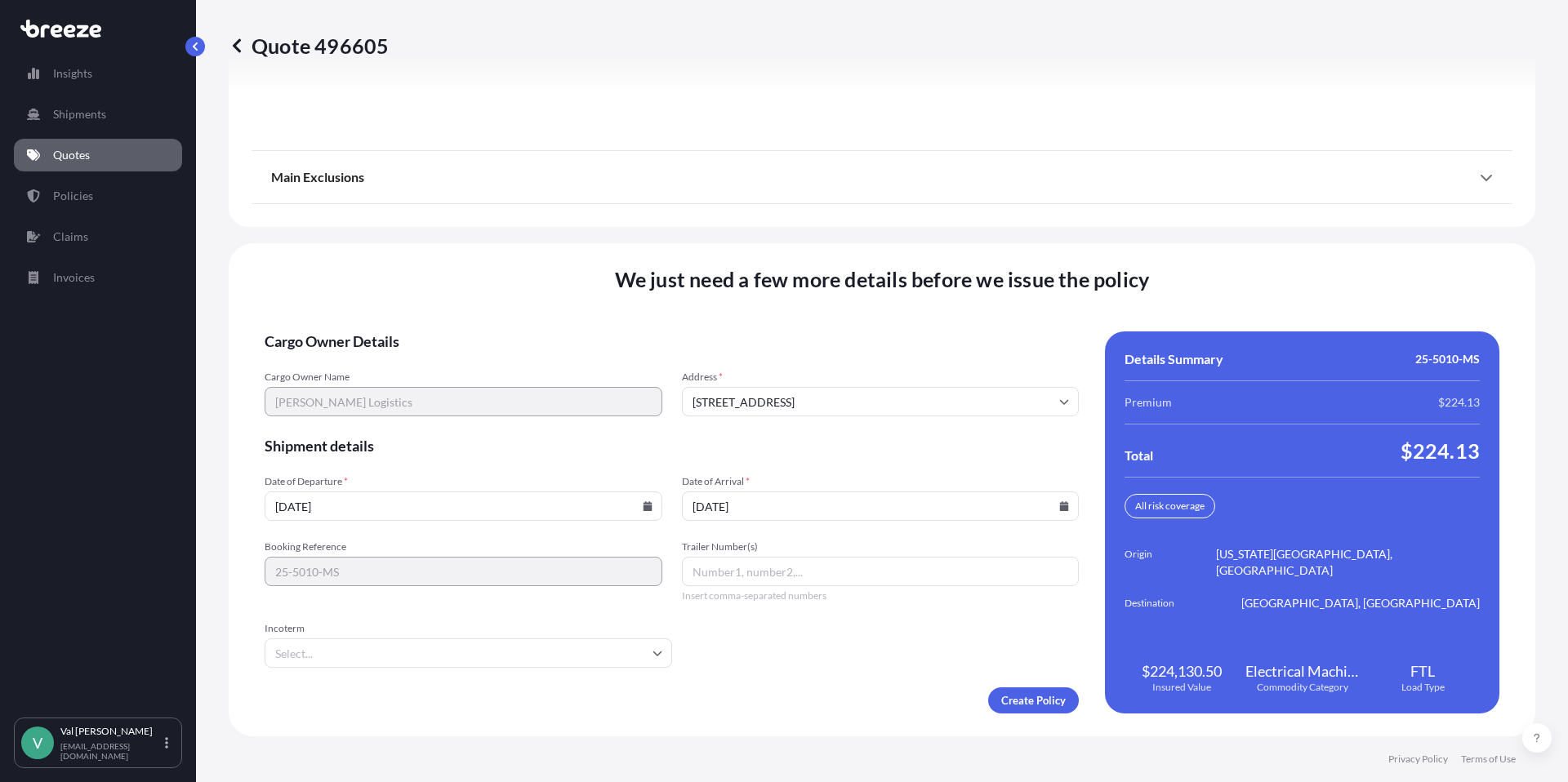
type input "[DATE]"
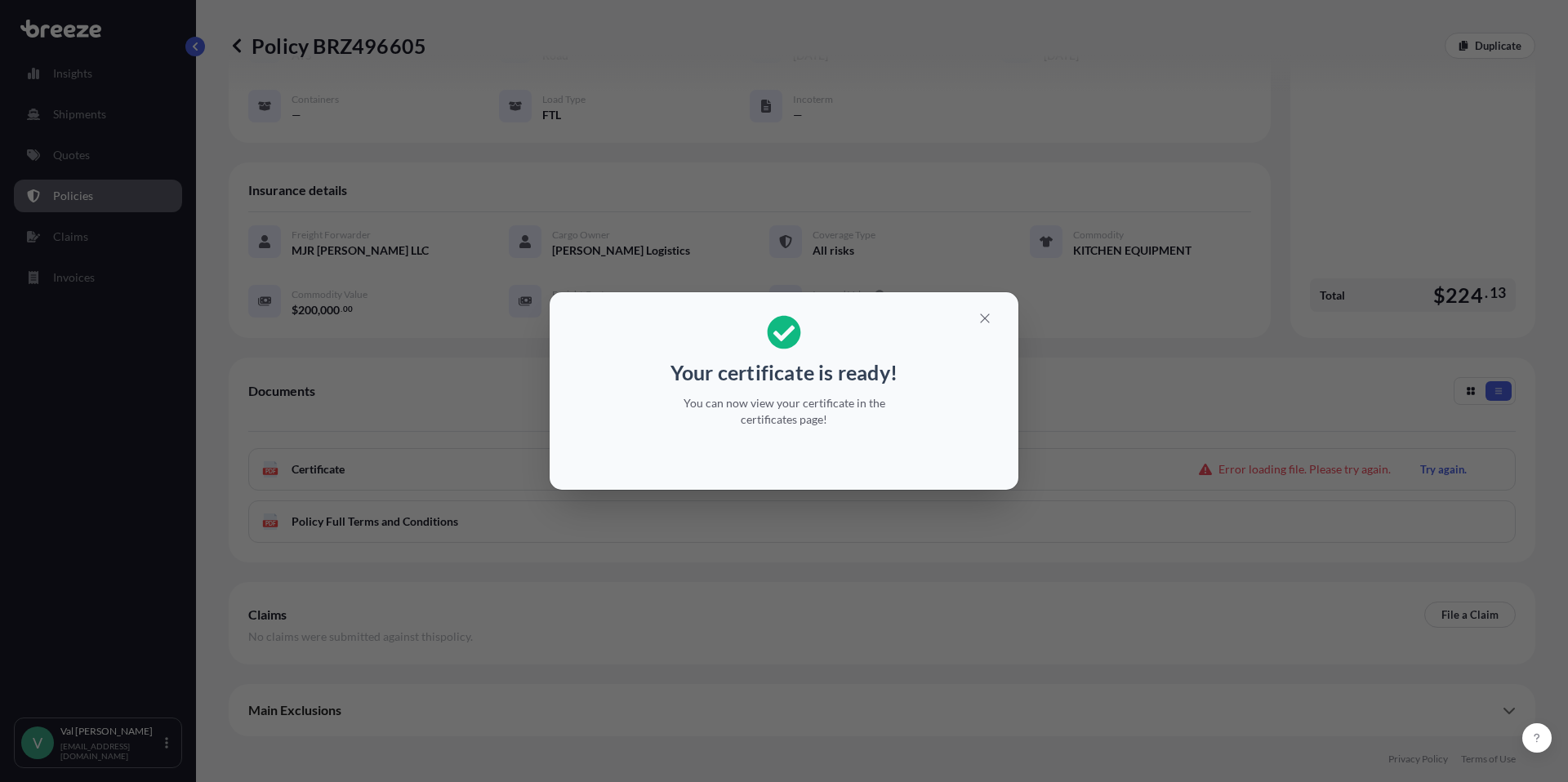
scroll to position [112, 0]
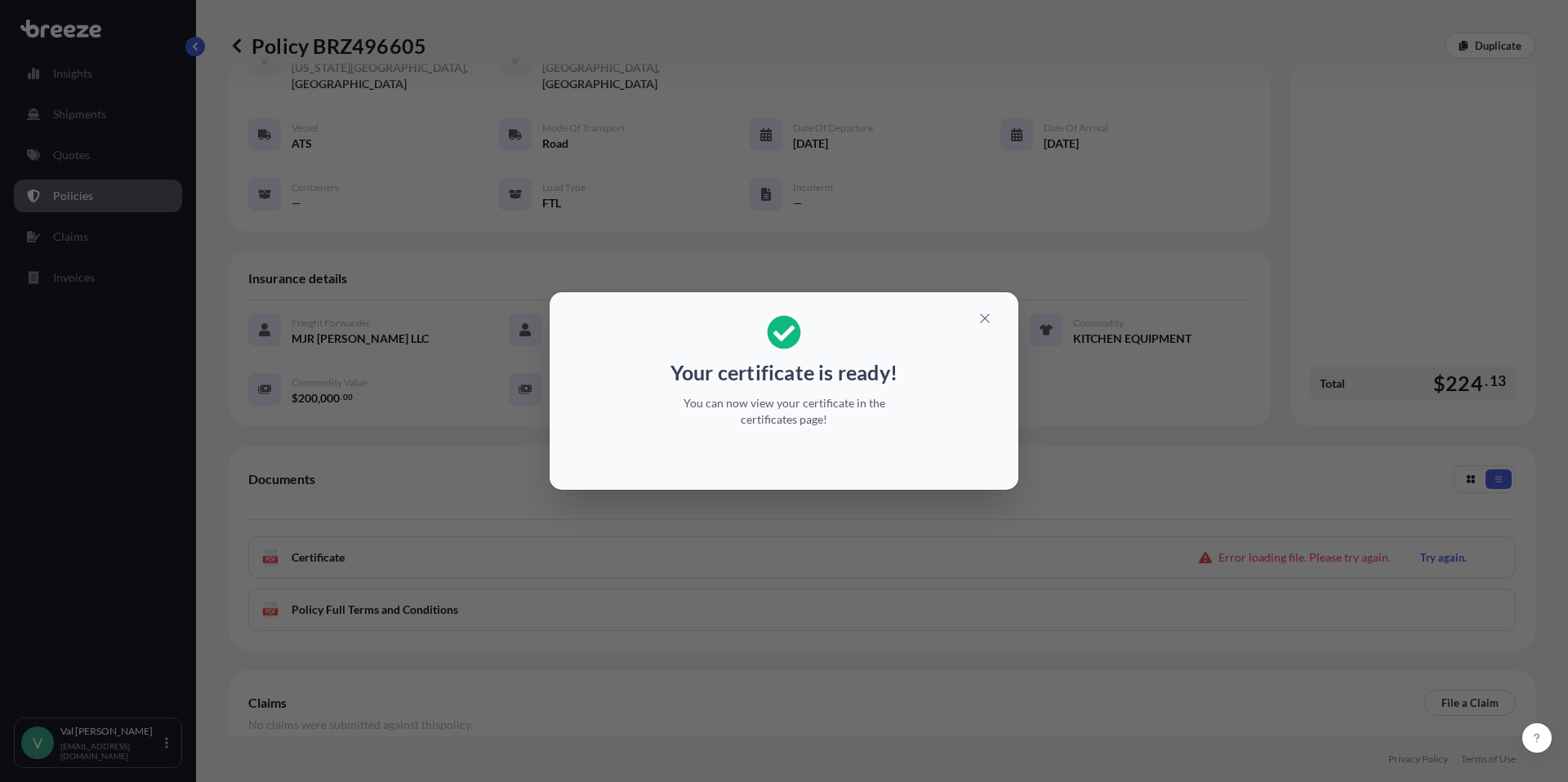
click at [1237, 174] on div "Your certificate is ready! You can now view your certificate in the certificate…" at bounding box center [784, 391] width 1568 height 782
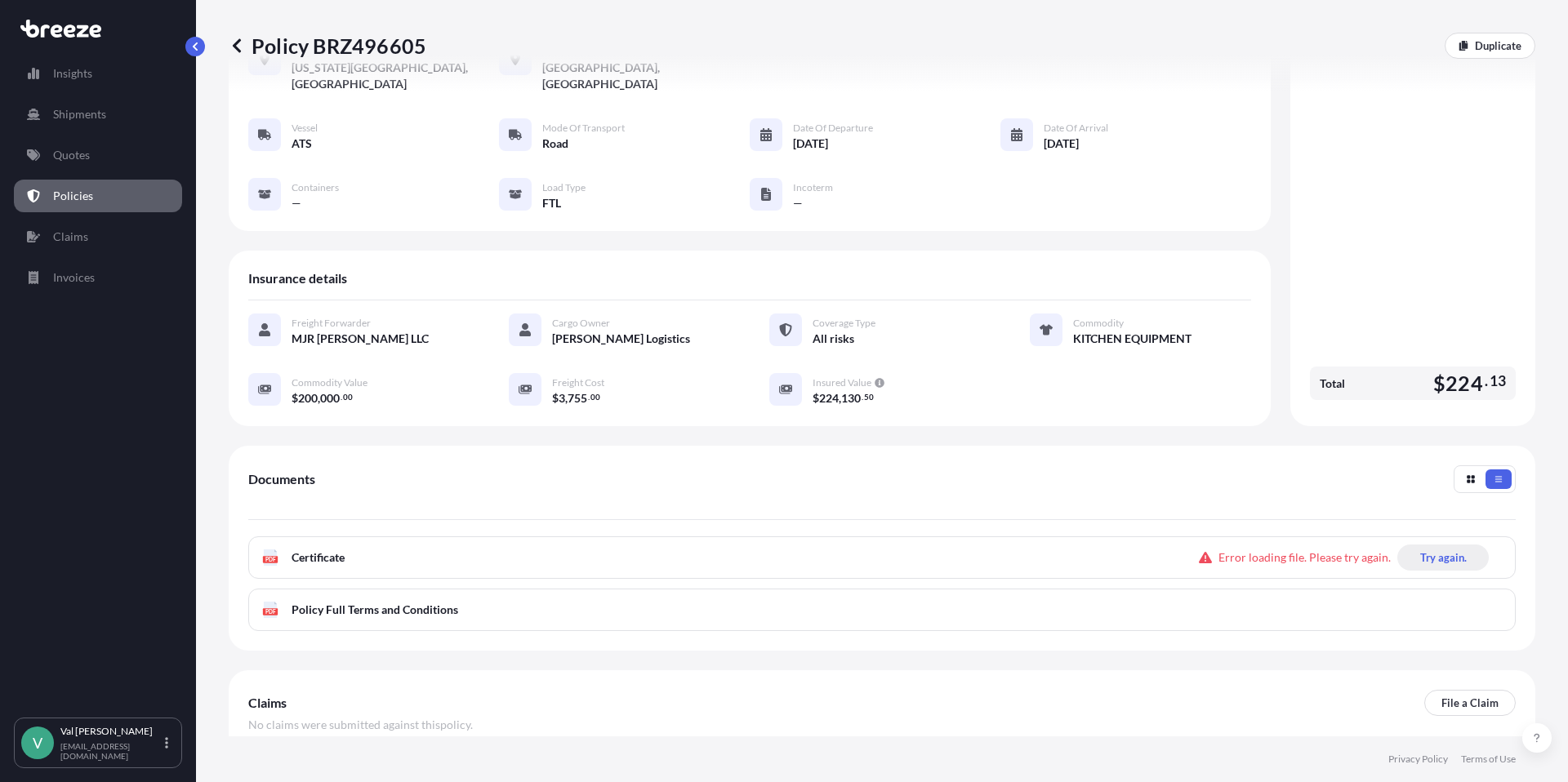
click at [1422, 549] on p "Try again." at bounding box center [1443, 557] width 47 height 16
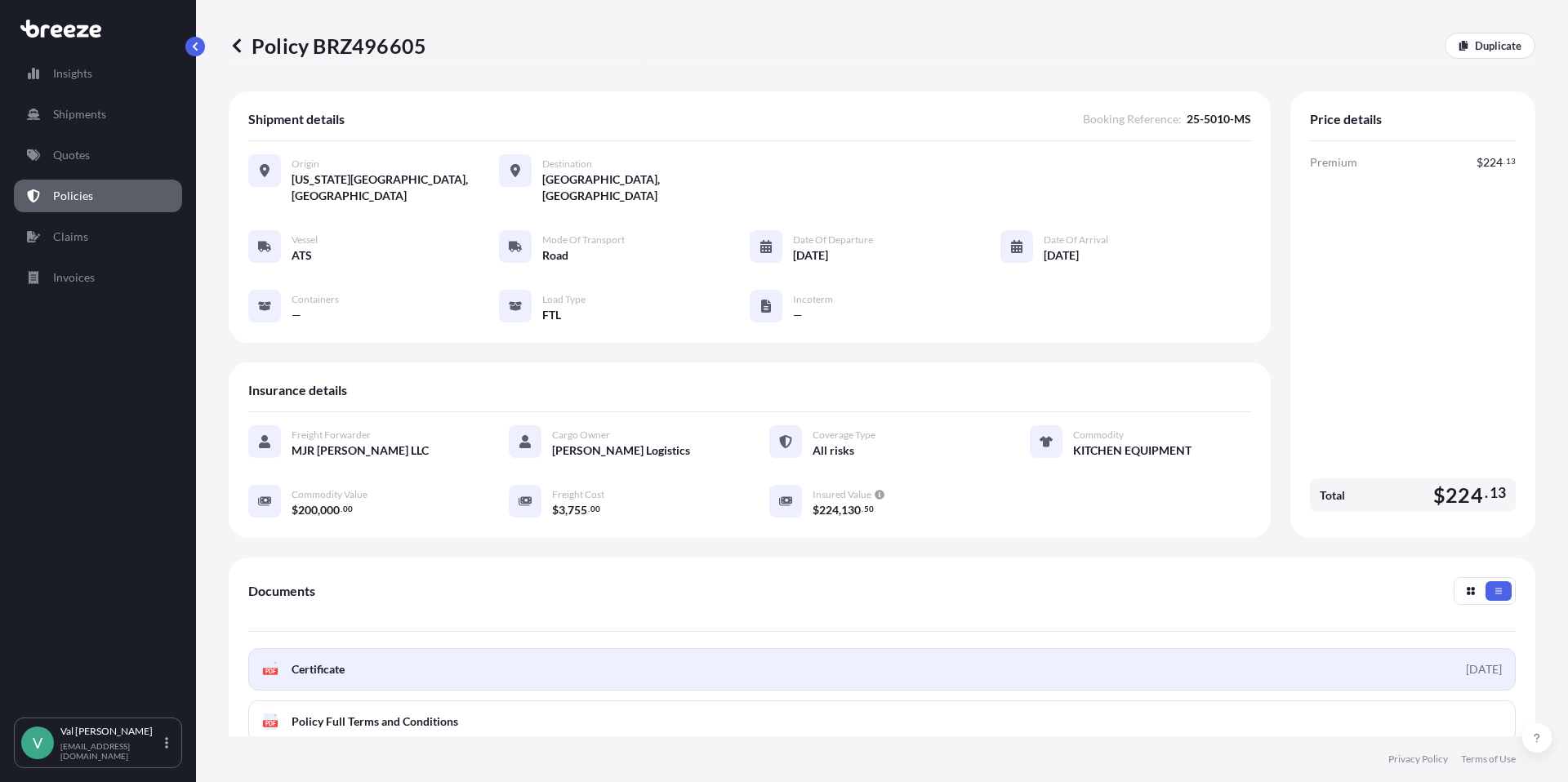
click at [1466, 661] on div "[DATE]" at bounding box center [1483, 668] width 36 height 16
